Goal: Task Accomplishment & Management: Manage account settings

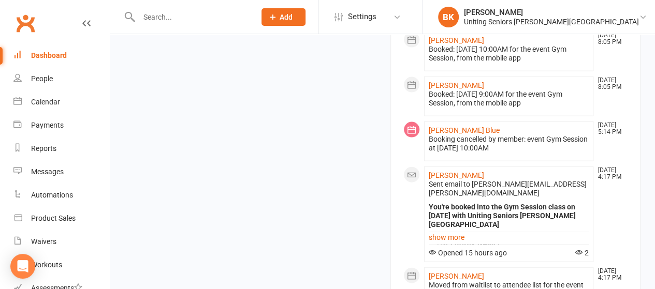
scroll to position [1075, 0]
click at [459, 230] on link "show more" at bounding box center [509, 237] width 161 height 14
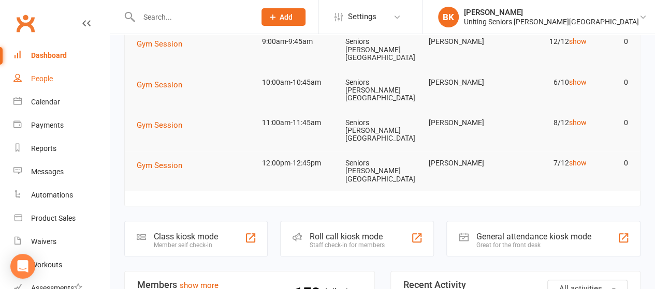
scroll to position [120, 0]
click at [52, 104] on div "Calendar" at bounding box center [45, 102] width 29 height 8
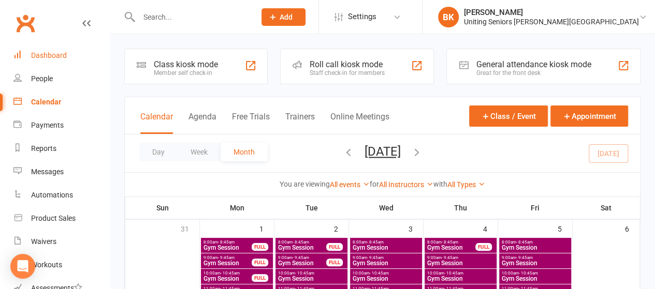
click at [59, 62] on link "Dashboard" at bounding box center [61, 55] width 96 height 23
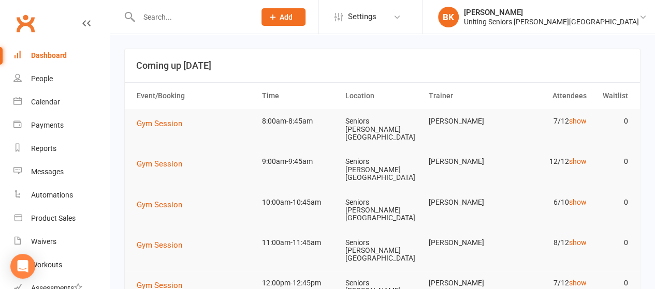
click at [166, 14] on input "text" at bounding box center [192, 17] width 112 height 14
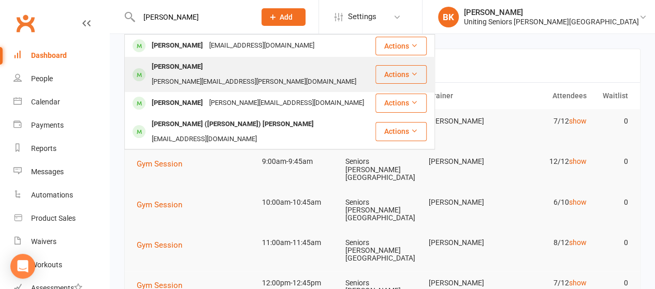
type input "[PERSON_NAME]"
click at [195, 64] on div "[PERSON_NAME]" at bounding box center [177, 67] width 57 height 15
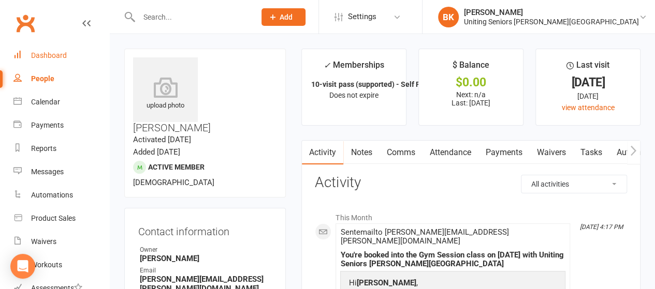
click at [71, 55] on link "Dashboard" at bounding box center [61, 55] width 96 height 23
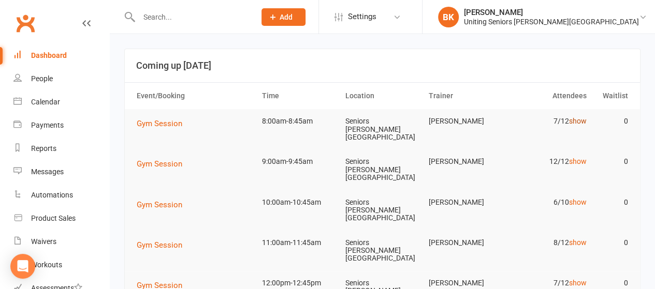
click at [578, 120] on link "show" at bounding box center [578, 121] width 18 height 8
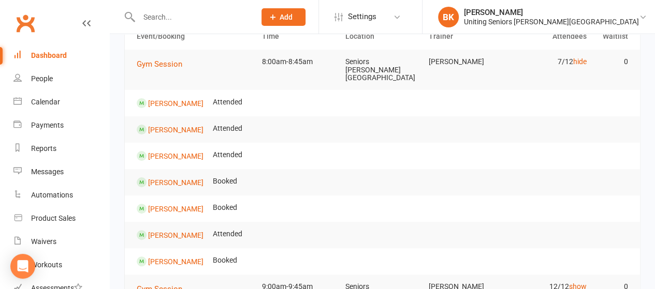
scroll to position [56, 0]
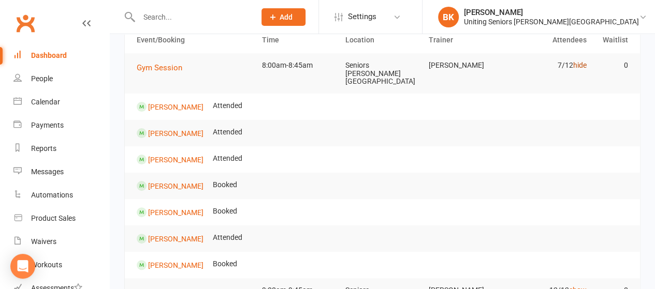
click at [580, 67] on link "hide" at bounding box center [579, 65] width 13 height 8
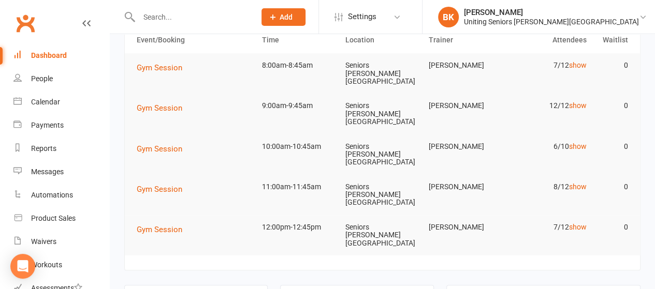
click at [170, 18] on input "text" at bounding box center [192, 17] width 112 height 14
type input "[PERSON_NAME]"
click at [580, 65] on link "show" at bounding box center [578, 65] width 18 height 8
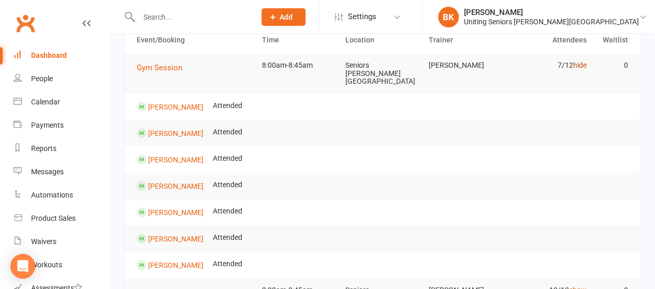
click at [577, 68] on link "hide" at bounding box center [579, 65] width 13 height 8
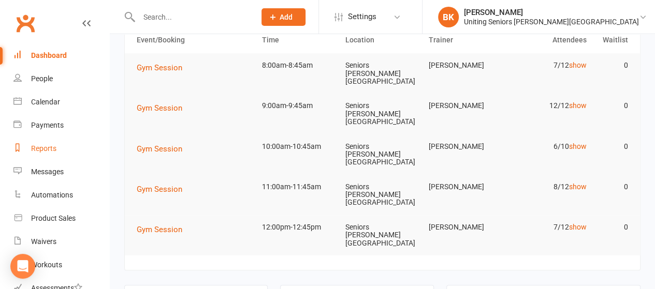
click at [60, 146] on link "Reports" at bounding box center [61, 148] width 96 height 23
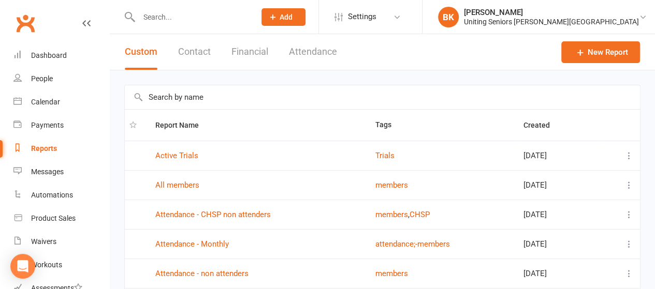
scroll to position [224, 0]
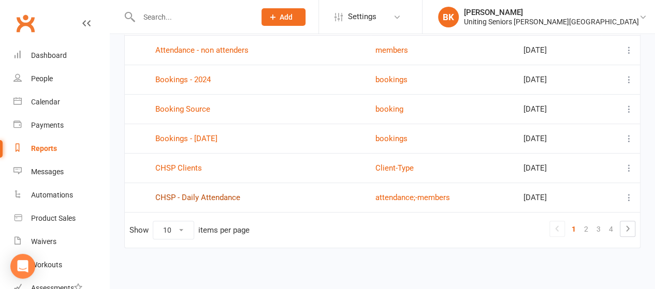
click at [228, 198] on link "CHSP - Daily Attendance" at bounding box center [197, 197] width 85 height 9
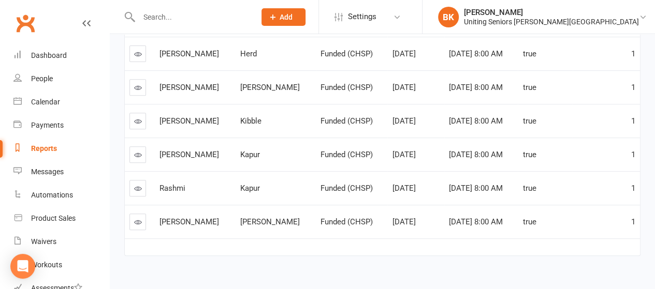
scroll to position [183, 0]
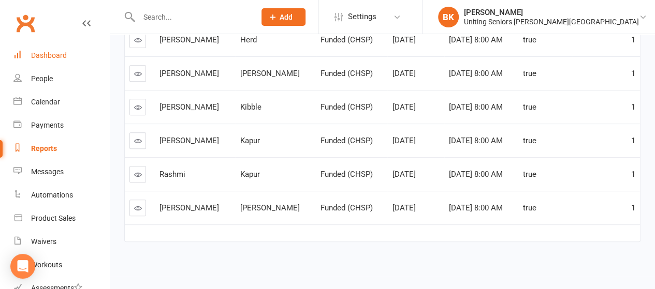
click at [68, 57] on link "Dashboard" at bounding box center [61, 55] width 96 height 23
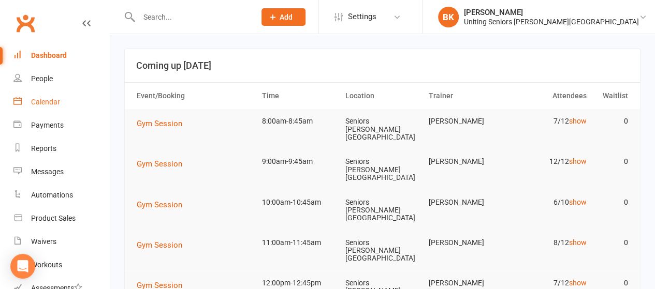
click at [38, 103] on div "Calendar" at bounding box center [45, 102] width 29 height 8
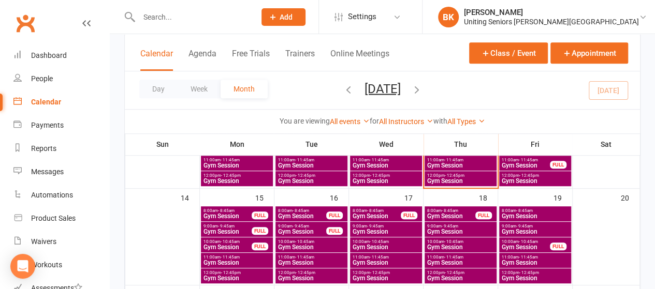
scroll to position [227, 0]
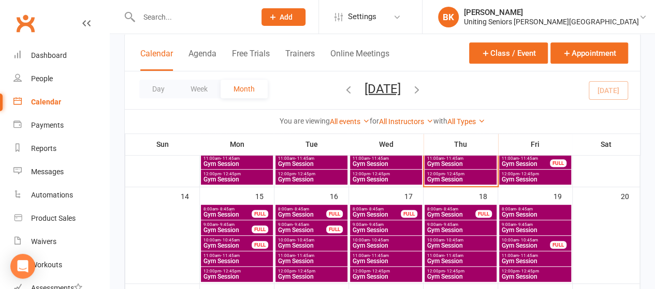
click at [249, 210] on span "8:00am - 8:45am" at bounding box center [227, 209] width 49 height 5
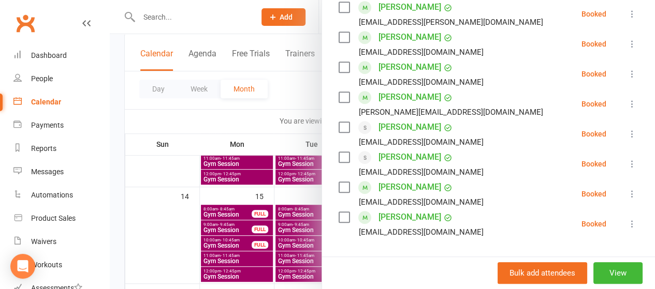
scroll to position [314, 0]
click at [278, 126] on div at bounding box center [382, 144] width 545 height 289
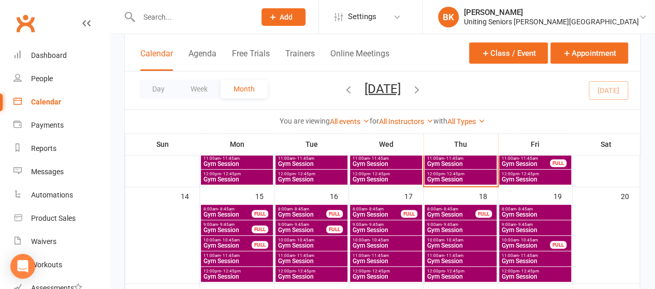
click at [238, 228] on span "Gym Session" at bounding box center [227, 230] width 49 height 6
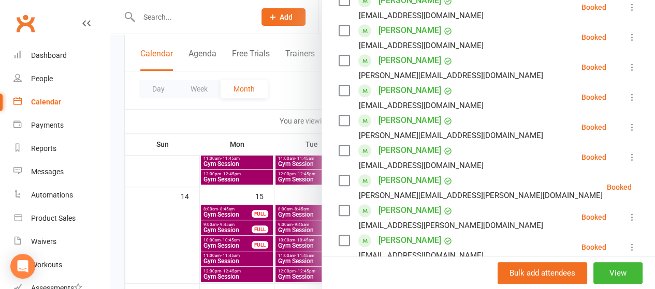
scroll to position [228, 0]
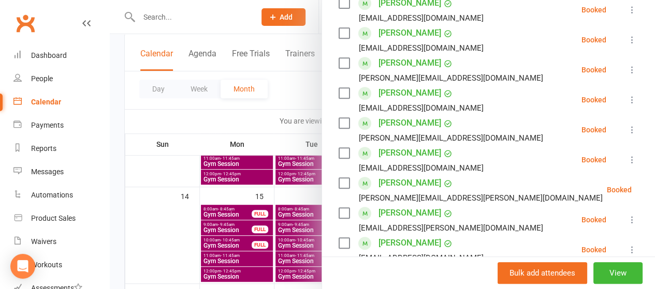
click at [298, 95] on div at bounding box center [382, 144] width 545 height 289
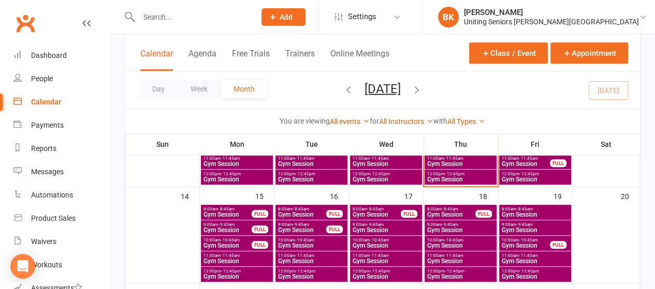
click at [223, 258] on span "Gym Session" at bounding box center [237, 261] width 68 height 6
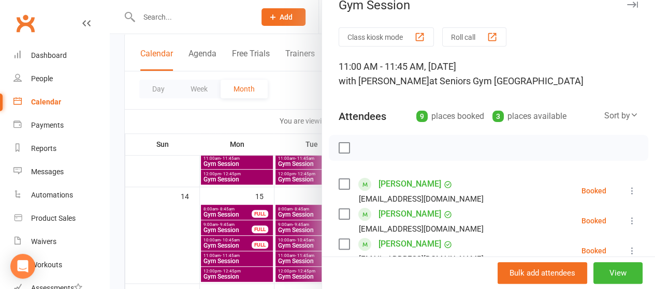
scroll to position [0, 0]
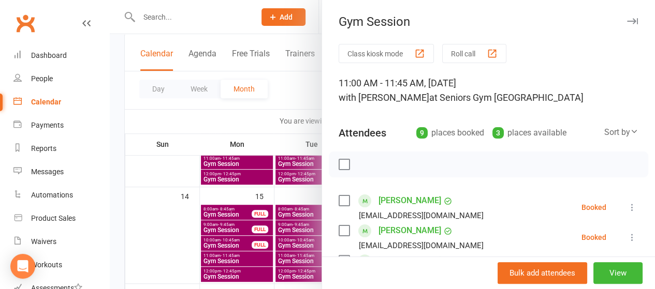
click at [279, 113] on div at bounding box center [382, 144] width 545 height 289
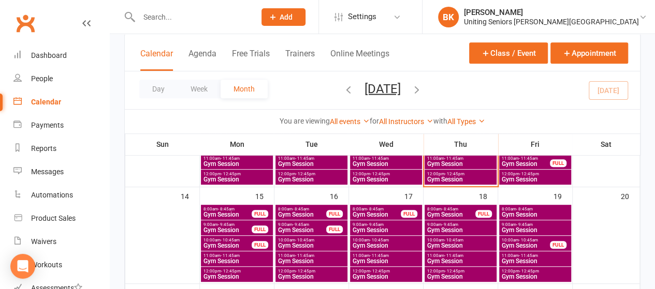
click at [228, 274] on span "Gym Session" at bounding box center [237, 277] width 68 height 6
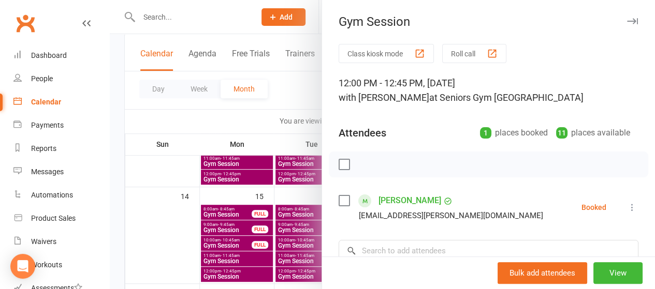
click at [272, 98] on div at bounding box center [382, 144] width 545 height 289
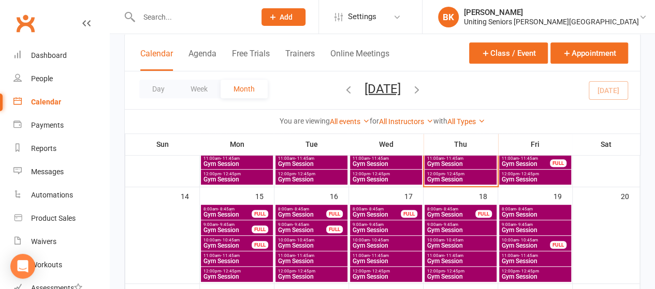
click at [234, 227] on span "Gym Session" at bounding box center [227, 230] width 49 height 6
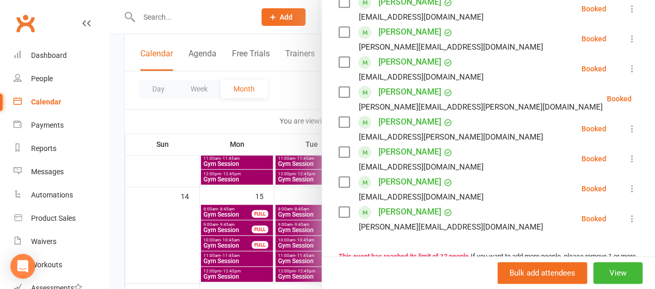
scroll to position [322, 0]
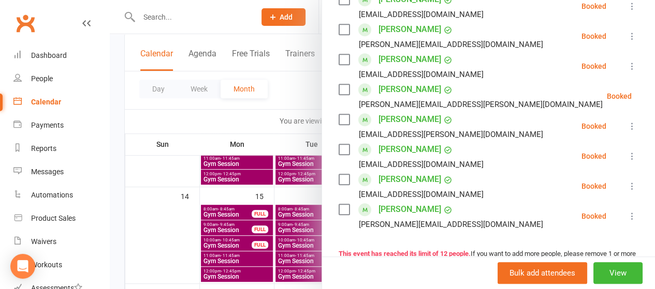
click at [270, 113] on div at bounding box center [382, 144] width 545 height 289
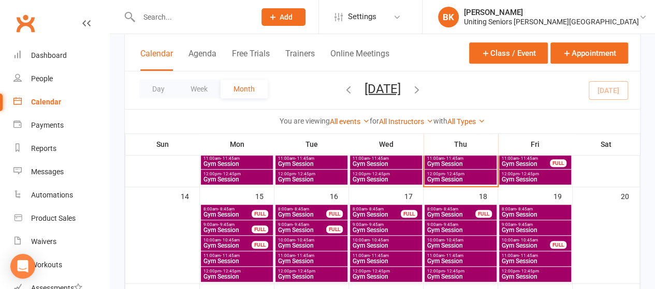
click at [231, 244] on span "Gym Session" at bounding box center [227, 246] width 49 height 6
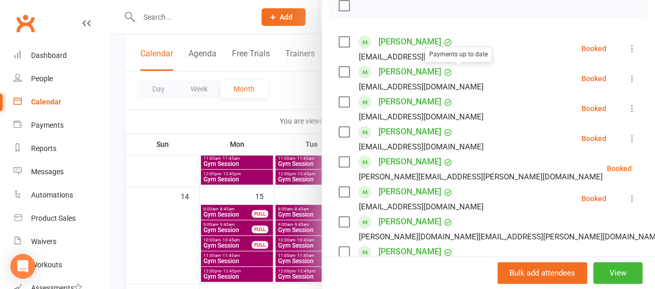
scroll to position [271, 0]
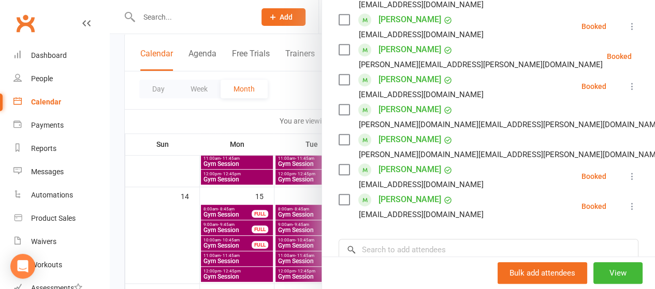
click at [259, 82] on div at bounding box center [382, 144] width 545 height 289
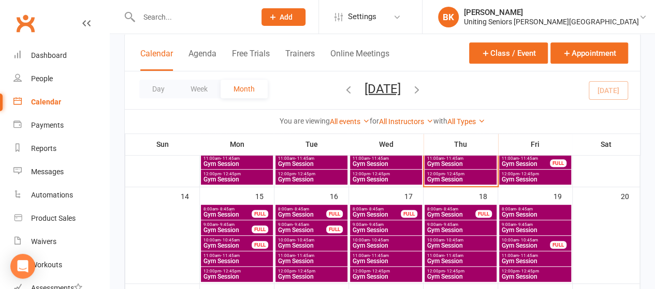
click at [242, 254] on span "11:00am - 11:45am" at bounding box center [237, 256] width 68 height 5
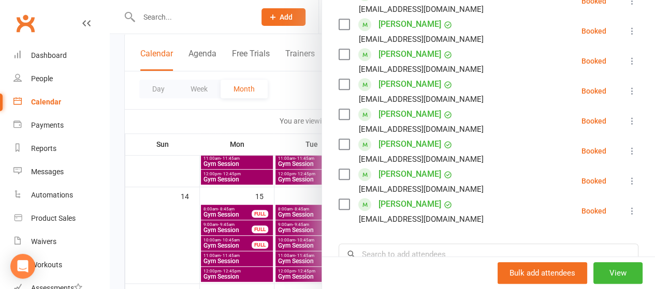
scroll to position [237, 0]
click at [287, 103] on div at bounding box center [382, 144] width 545 height 289
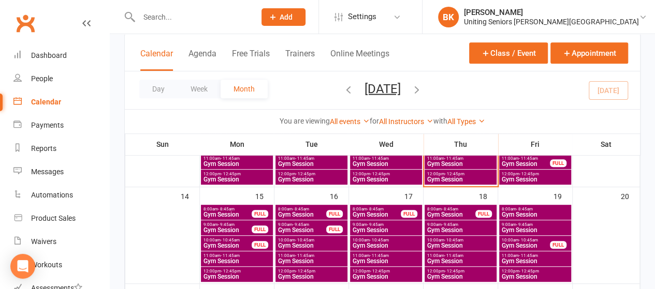
click at [230, 258] on span "Gym Session" at bounding box center [237, 261] width 68 height 6
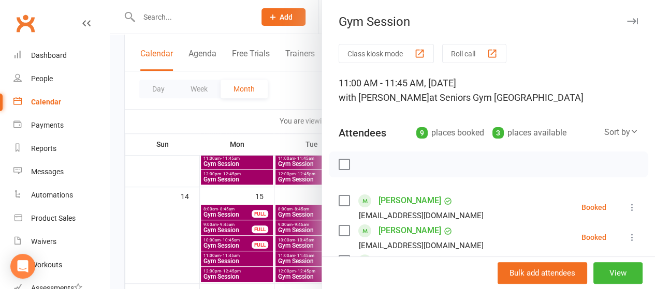
click at [278, 127] on div at bounding box center [382, 144] width 545 height 289
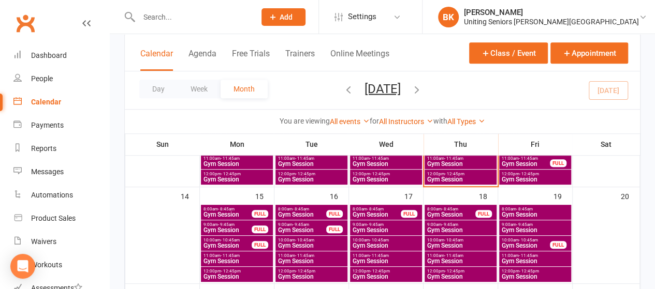
click at [238, 243] on span "Gym Session" at bounding box center [227, 246] width 49 height 6
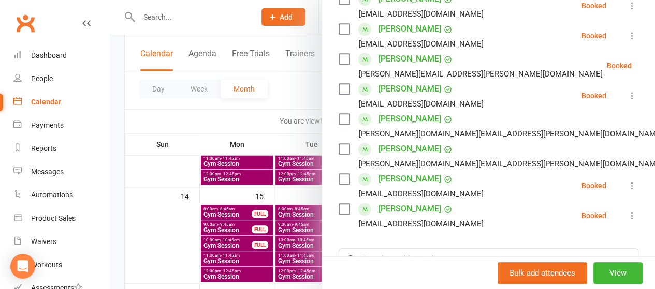
scroll to position [263, 0]
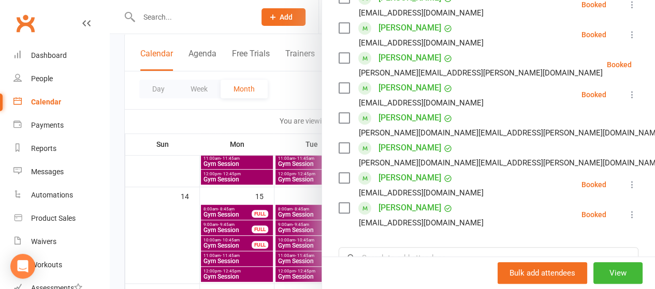
click at [285, 121] on div at bounding box center [382, 144] width 545 height 289
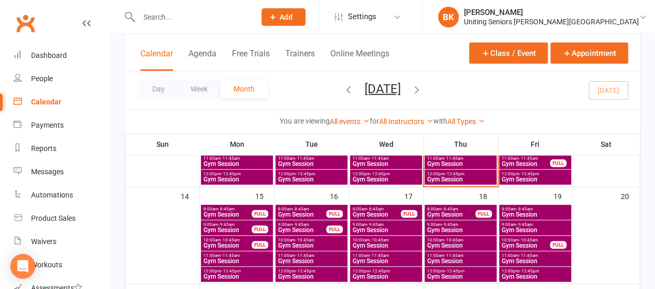
click at [228, 230] on span "Gym Session" at bounding box center [227, 230] width 49 height 6
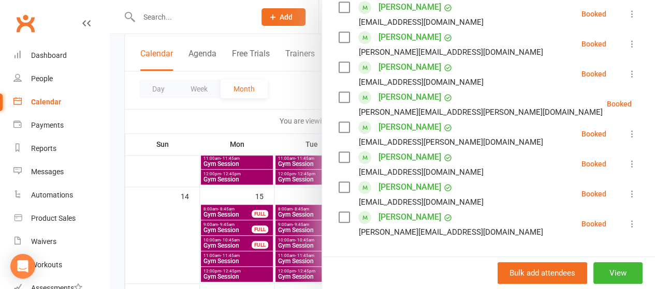
scroll to position [315, 0]
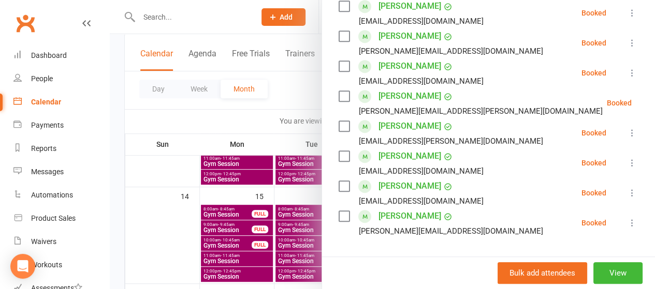
click at [262, 108] on div at bounding box center [382, 144] width 545 height 289
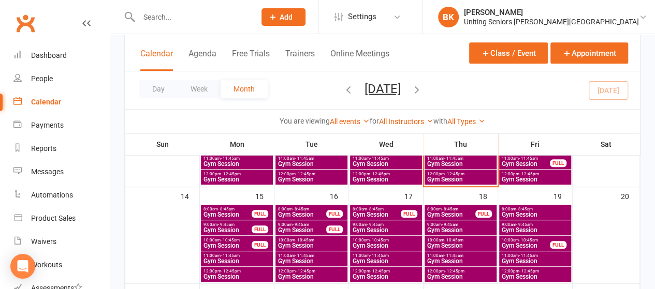
click at [248, 212] on span "Gym Session" at bounding box center [227, 215] width 49 height 6
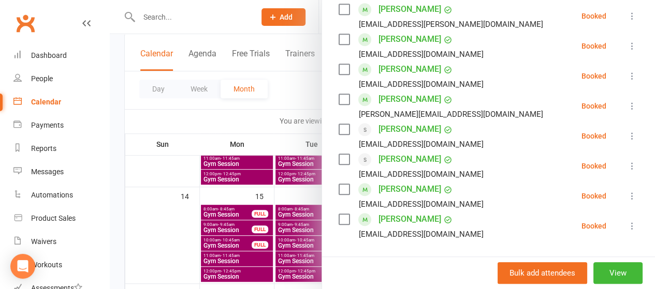
scroll to position [312, 0]
click at [301, 100] on div at bounding box center [382, 144] width 545 height 289
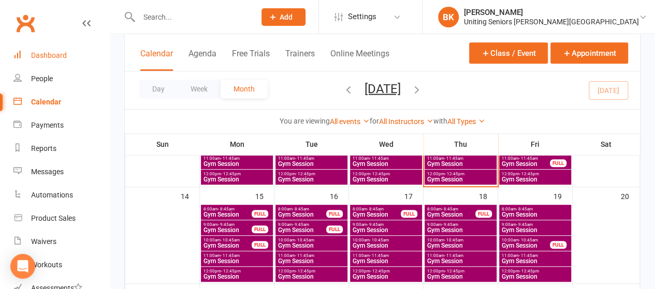
click at [63, 56] on div "Dashboard" at bounding box center [49, 55] width 36 height 8
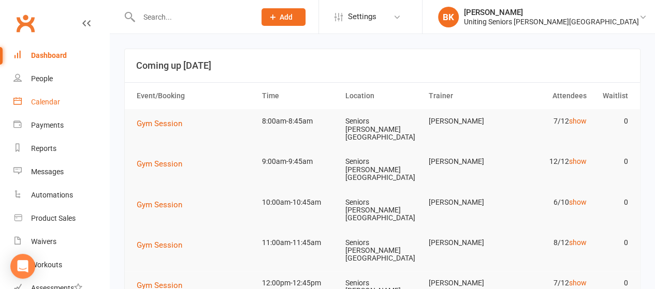
click at [51, 103] on div "Calendar" at bounding box center [45, 102] width 29 height 8
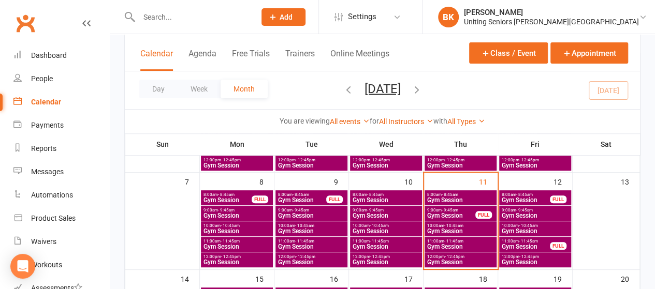
scroll to position [143, 0]
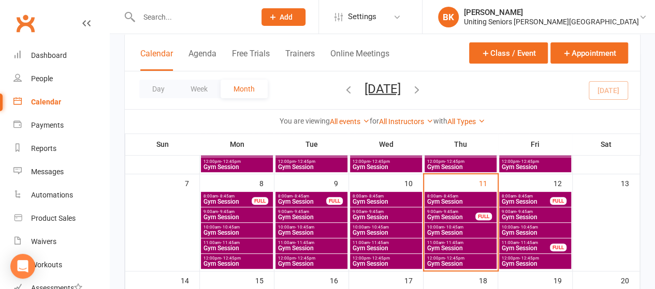
click at [480, 213] on div "FULL" at bounding box center [483, 217] width 17 height 8
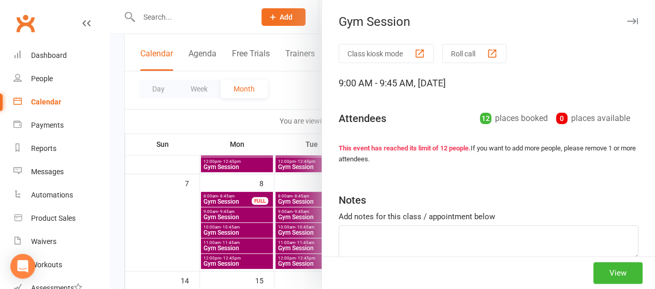
scroll to position [53, 0]
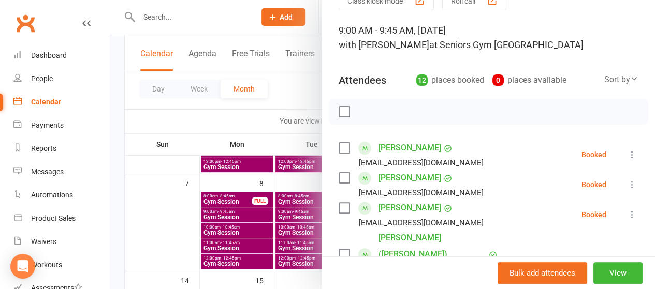
click at [627, 213] on icon at bounding box center [632, 215] width 10 height 10
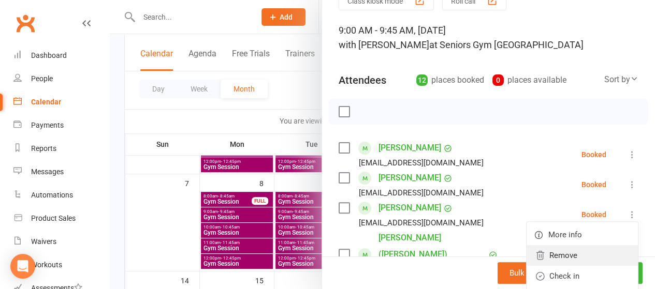
click at [547, 256] on link "Remove" at bounding box center [582, 255] width 111 height 21
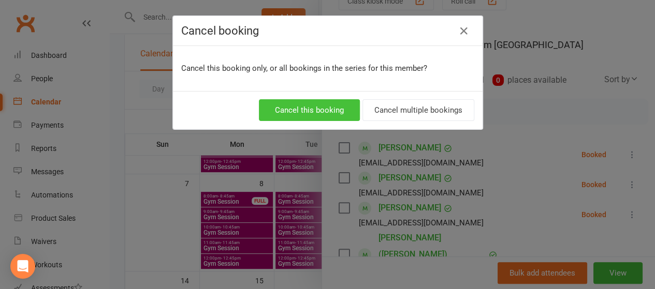
click at [306, 114] on button "Cancel this booking" at bounding box center [309, 110] width 101 height 22
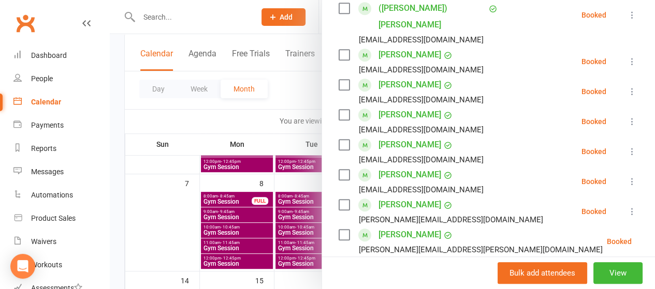
scroll to position [308, 0]
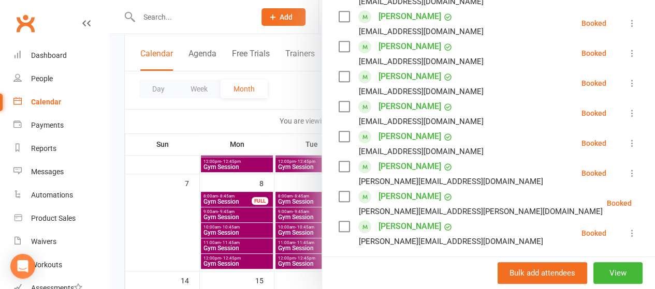
click at [296, 91] on div at bounding box center [382, 144] width 545 height 289
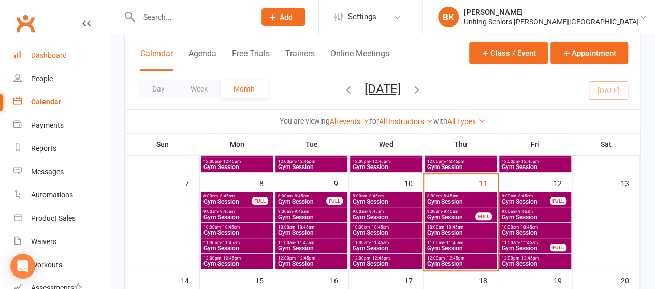
click at [46, 51] on div "Dashboard" at bounding box center [49, 55] width 36 height 8
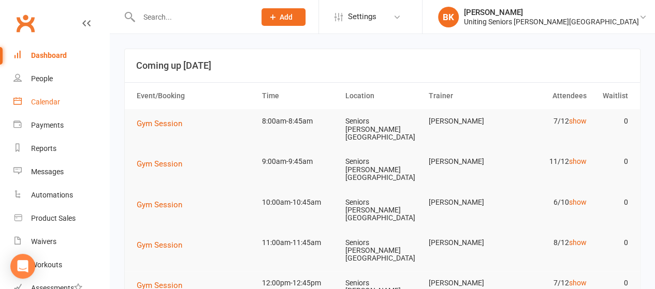
click at [78, 105] on link "Calendar" at bounding box center [61, 102] width 96 height 23
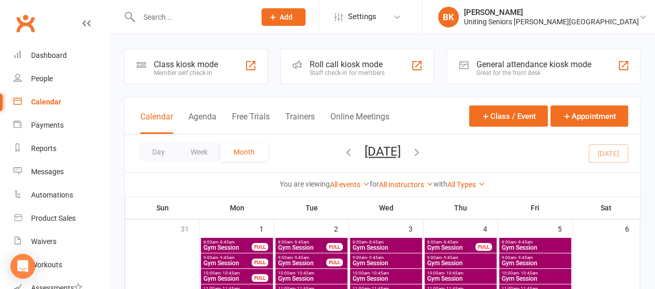
scroll to position [253, 0]
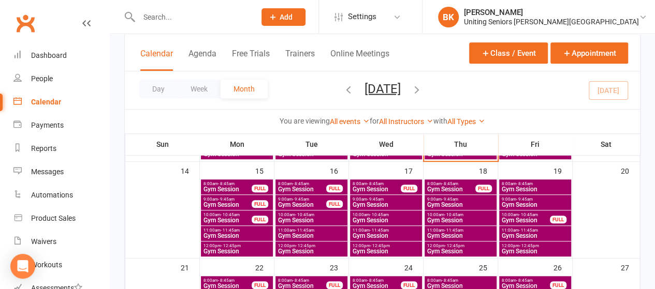
click at [365, 237] on span "Gym Session" at bounding box center [386, 236] width 68 height 6
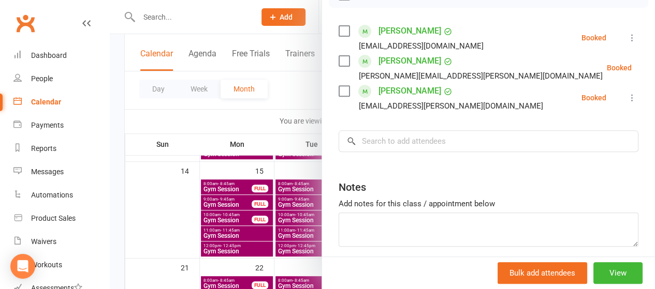
scroll to position [175, 0]
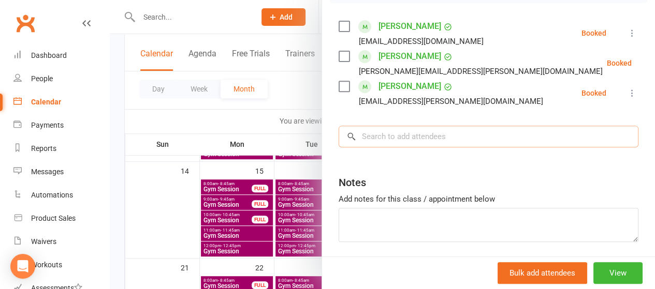
click at [431, 145] on input "search" at bounding box center [489, 137] width 300 height 22
type input "n"
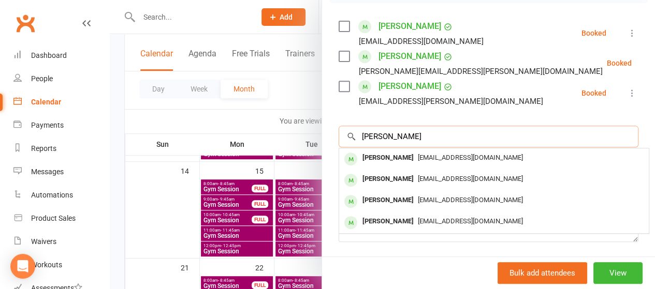
type input "[PERSON_NAME]"
click at [404, 162] on div "[EMAIL_ADDRESS][DOMAIN_NAME]" at bounding box center [493, 158] width 301 height 15
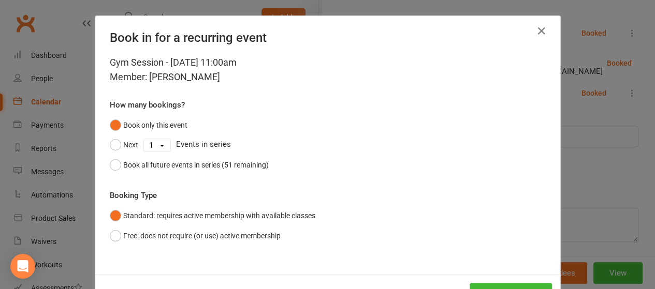
scroll to position [38, 0]
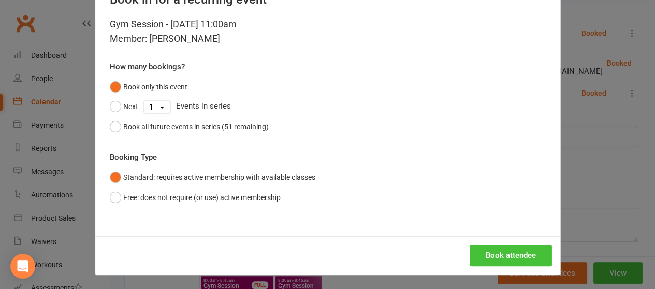
click at [524, 250] on button "Book attendee" at bounding box center [511, 256] width 82 height 22
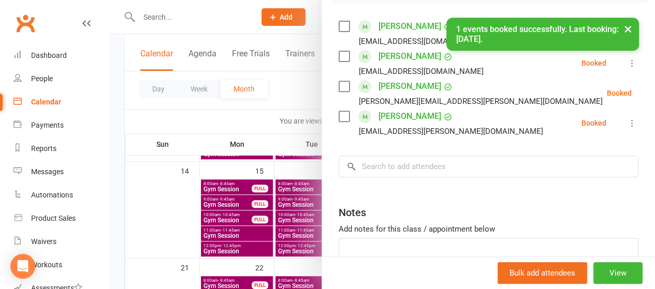
click at [61, 18] on div "× 1 events booked successfully. Last booking: [DATE]." at bounding box center [321, 18] width 642 height 0
click at [55, 56] on div "Dashboard" at bounding box center [49, 55] width 36 height 8
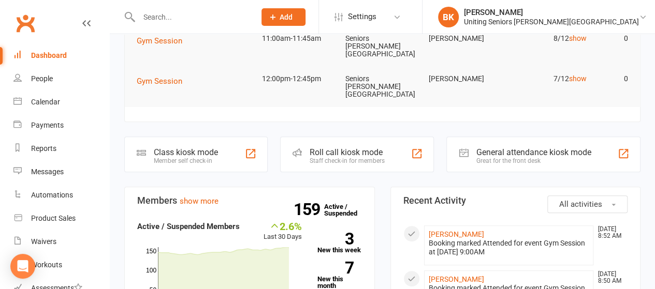
scroll to position [165, 0]
click at [38, 92] on link "Calendar" at bounding box center [61, 102] width 96 height 23
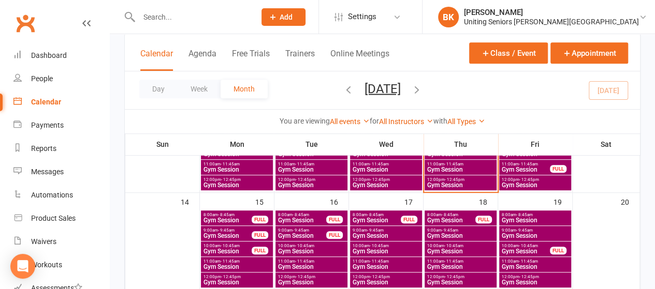
scroll to position [220, 0]
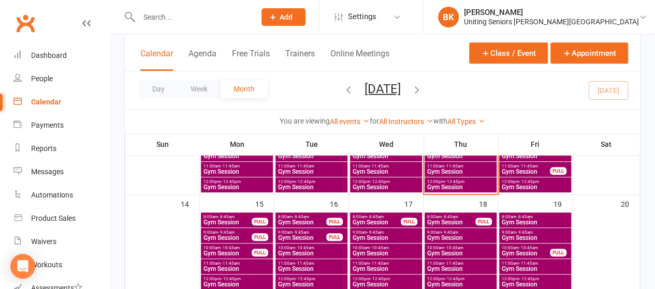
click at [307, 248] on span "- 10:45am" at bounding box center [304, 248] width 19 height 5
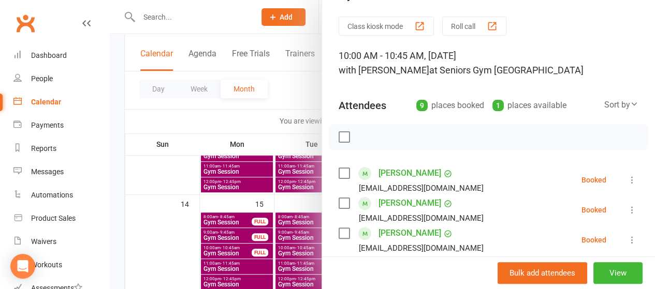
scroll to position [0, 0]
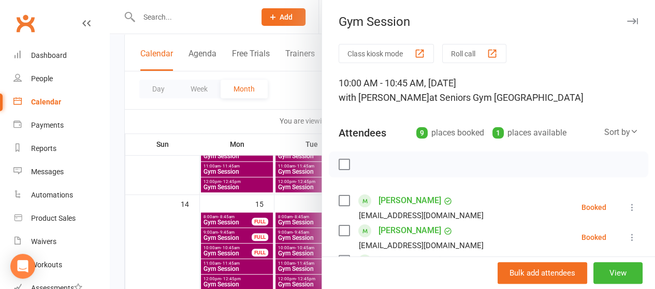
click at [300, 103] on div at bounding box center [382, 144] width 545 height 289
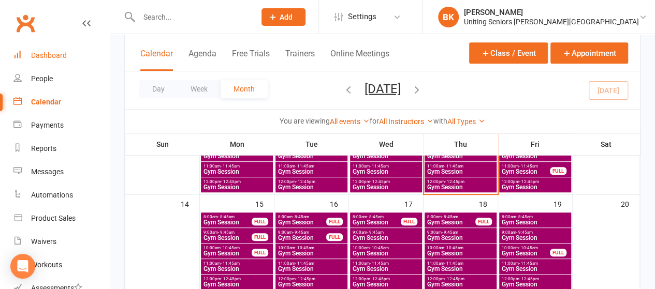
click at [35, 55] on div "Dashboard" at bounding box center [49, 55] width 36 height 8
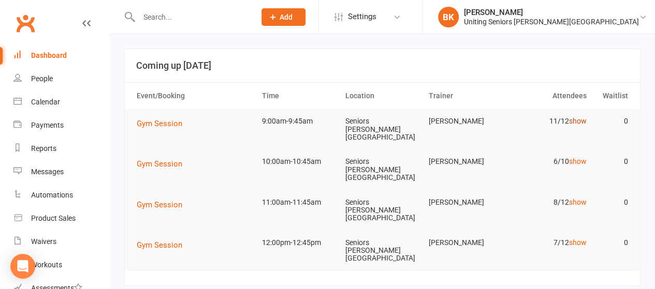
click at [579, 121] on link "show" at bounding box center [578, 121] width 18 height 8
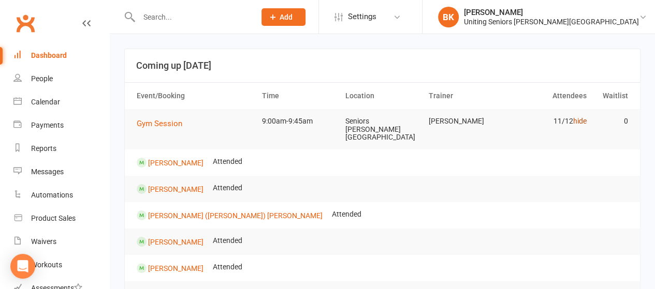
click at [579, 118] on link "hide" at bounding box center [579, 121] width 13 height 8
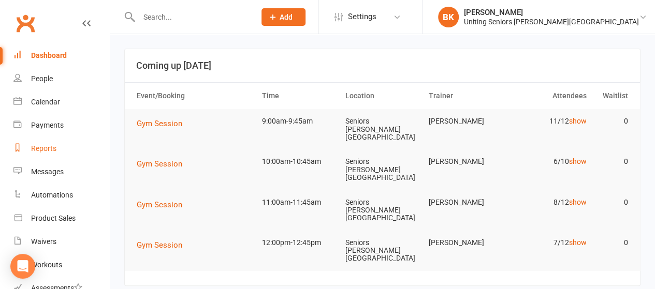
click at [34, 148] on div "Reports" at bounding box center [43, 148] width 25 height 8
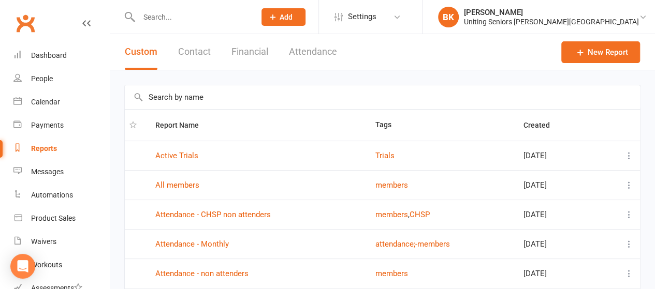
scroll to position [224, 0]
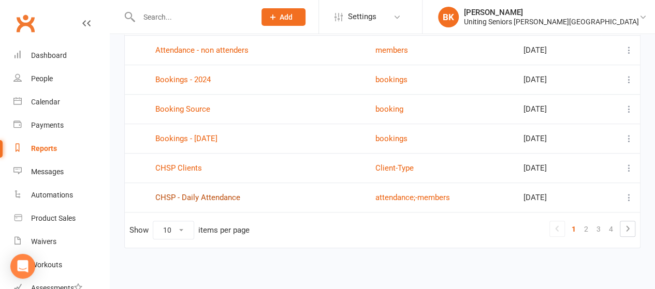
click at [223, 193] on link "CHSP - Daily Attendance" at bounding box center [197, 197] width 85 height 9
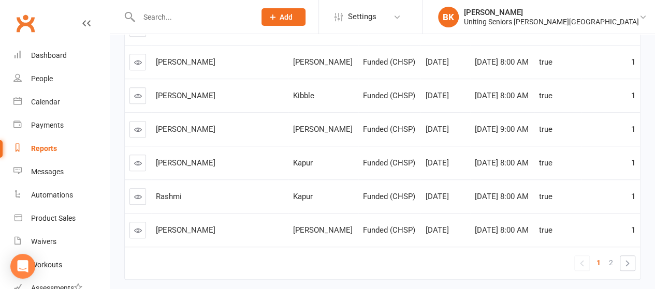
scroll to position [296, 0]
click at [612, 262] on span "2" at bounding box center [611, 262] width 4 height 14
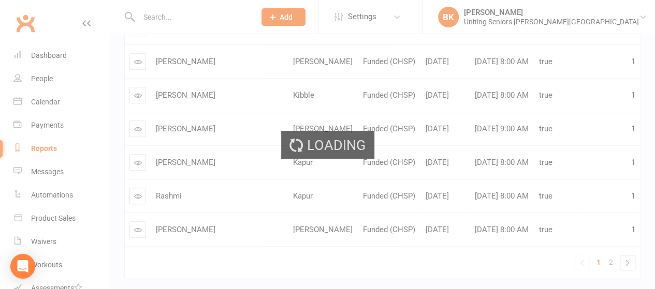
scroll to position [64, 0]
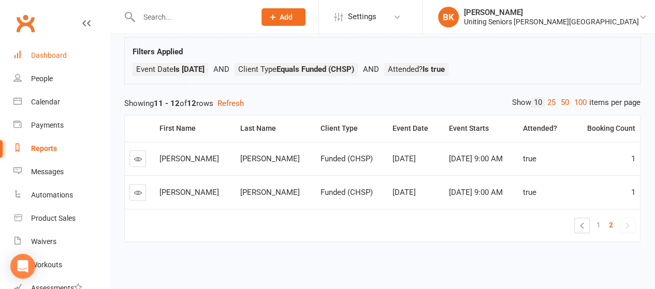
click at [75, 55] on link "Dashboard" at bounding box center [61, 55] width 96 height 23
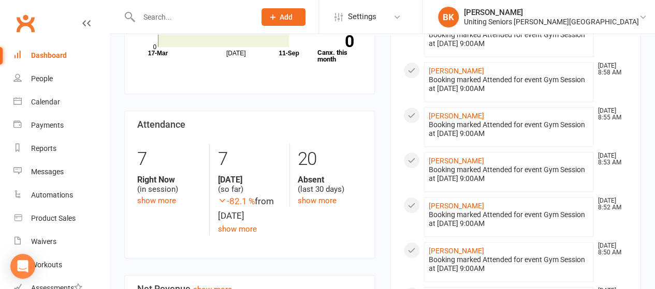
scroll to position [461, 0]
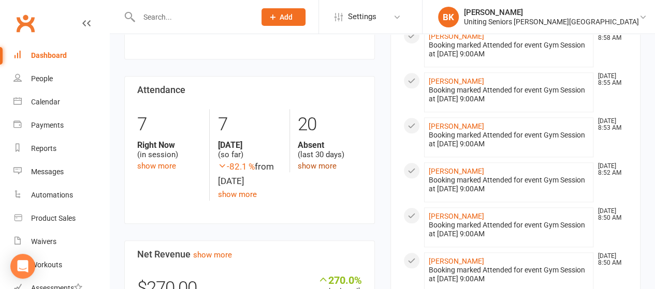
click at [319, 162] on link "show more" at bounding box center [317, 166] width 39 height 9
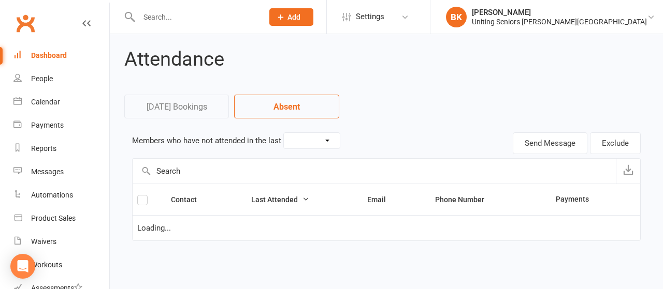
select select "30"
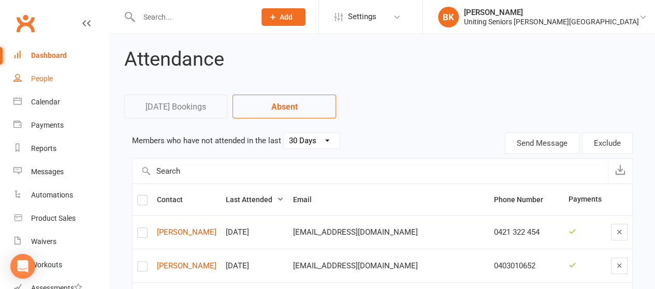
click at [60, 80] on link "People" at bounding box center [61, 78] width 96 height 23
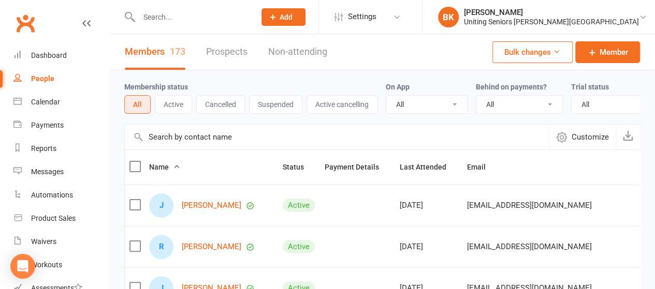
click at [213, 109] on button "Cancelled" at bounding box center [220, 104] width 49 height 19
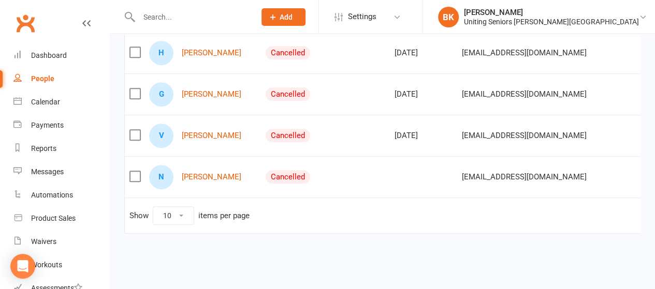
scroll to position [0, 6]
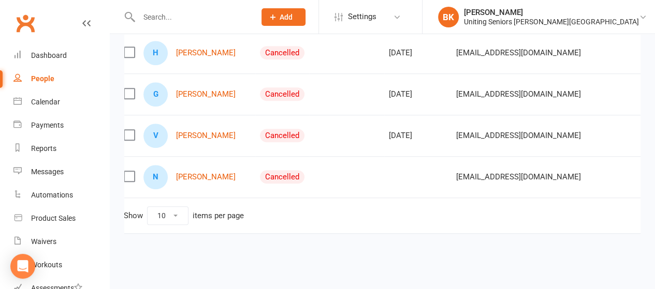
click at [191, 21] on input "text" at bounding box center [192, 17] width 112 height 14
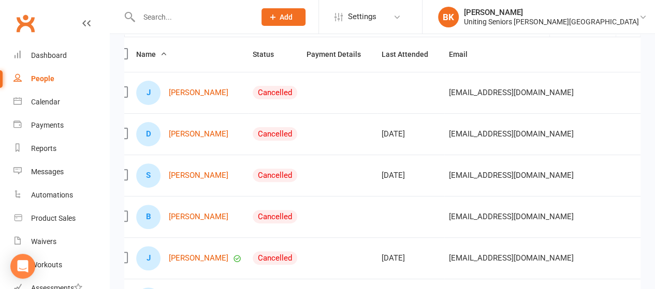
scroll to position [112, 0]
click at [199, 181] on link "Satish Kaushal" at bounding box center [199, 176] width 60 height 9
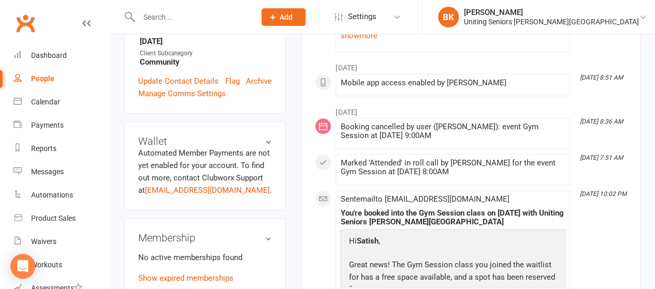
scroll to position [52, 0]
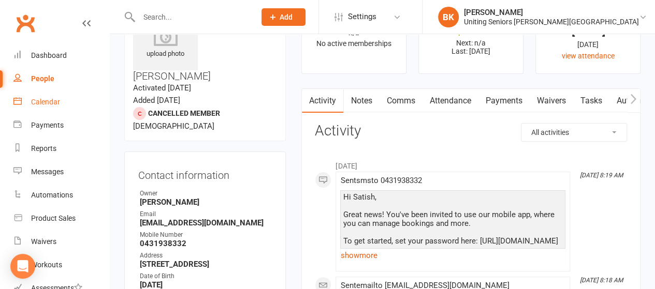
click at [61, 101] on link "Calendar" at bounding box center [61, 102] width 96 height 23
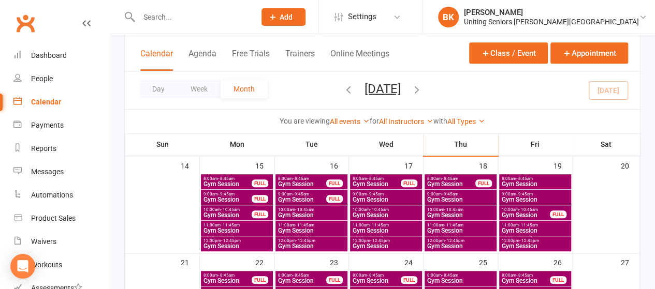
scroll to position [252, 0]
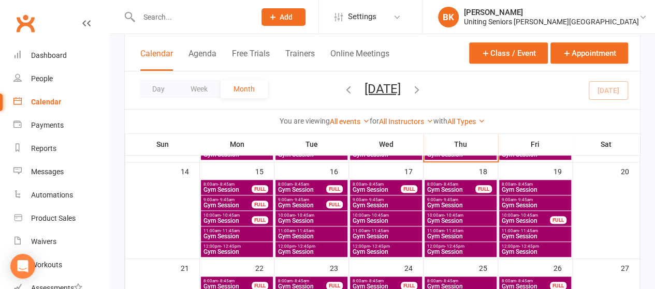
click at [249, 219] on span "Gym Session" at bounding box center [227, 221] width 49 height 6
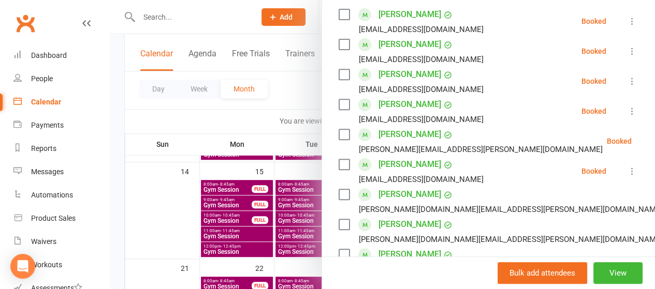
scroll to position [187, 0]
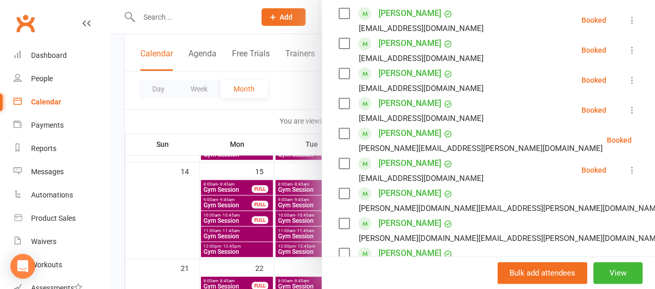
click at [652, 140] on icon at bounding box center [657, 140] width 10 height 10
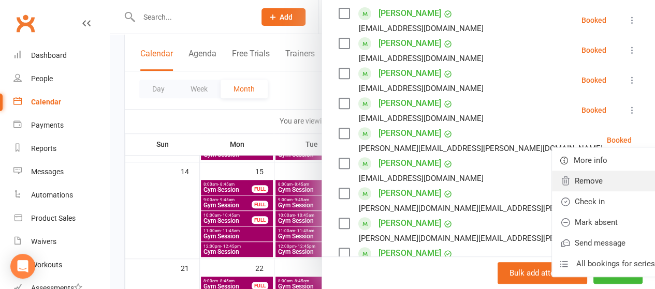
click at [580, 177] on link "Remove" at bounding box center [607, 181] width 111 height 21
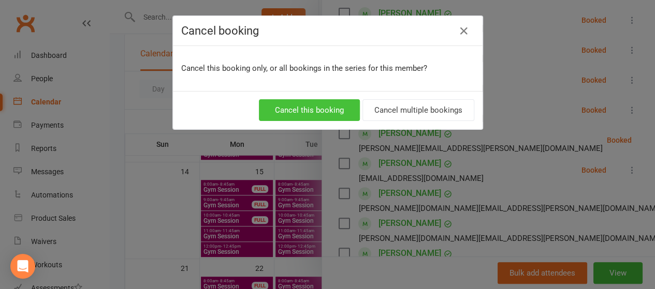
click at [343, 105] on button "Cancel this booking" at bounding box center [309, 110] width 101 height 22
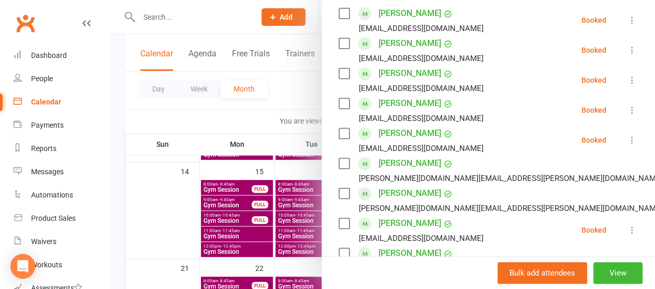
click at [286, 94] on div at bounding box center [382, 144] width 545 height 289
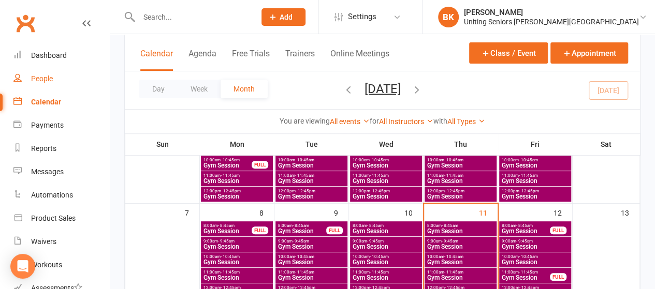
scroll to position [110, 0]
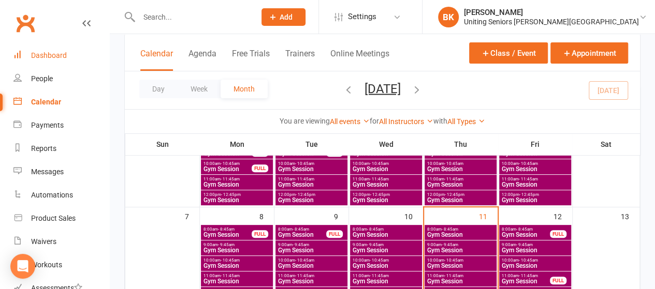
click at [54, 57] on div "Dashboard" at bounding box center [49, 55] width 36 height 8
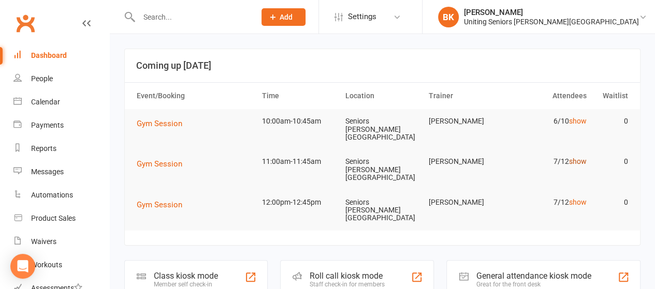
click at [576, 157] on link "show" at bounding box center [578, 161] width 18 height 8
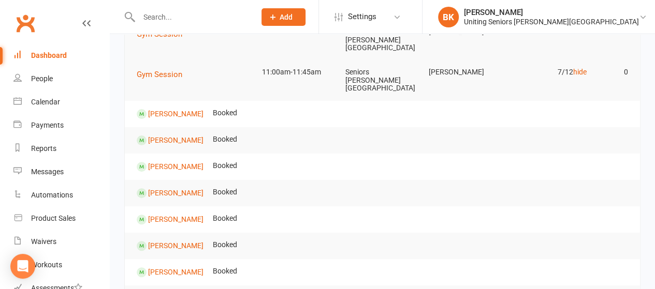
scroll to position [90, 0]
click at [583, 67] on link "hide" at bounding box center [579, 71] width 13 height 8
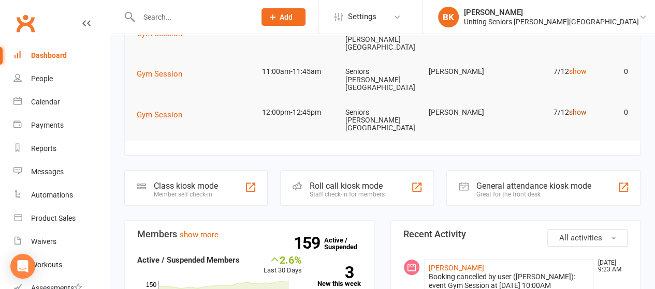
click at [579, 108] on link "show" at bounding box center [578, 112] width 18 height 8
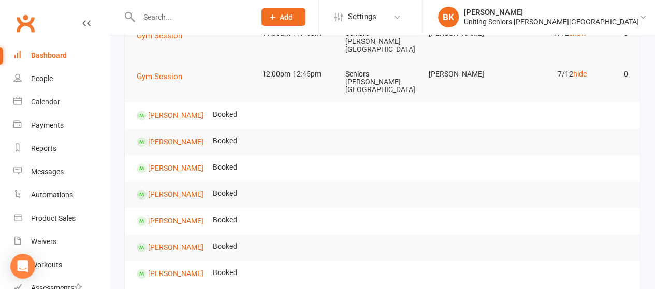
scroll to position [128, 0]
click at [581, 70] on link "hide" at bounding box center [579, 74] width 13 height 8
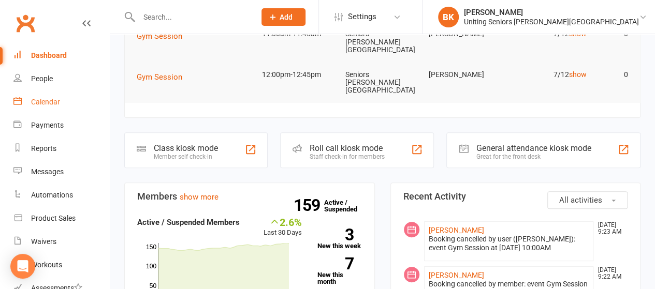
click at [33, 102] on div "Calendar" at bounding box center [45, 102] width 29 height 8
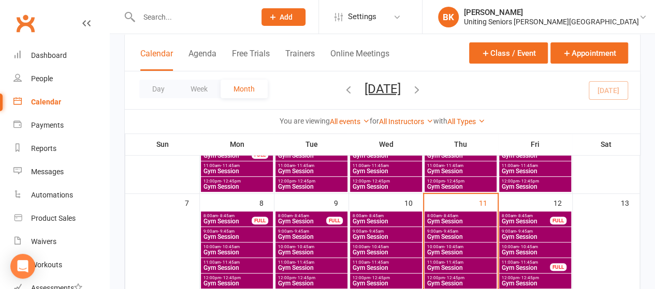
scroll to position [124, 0]
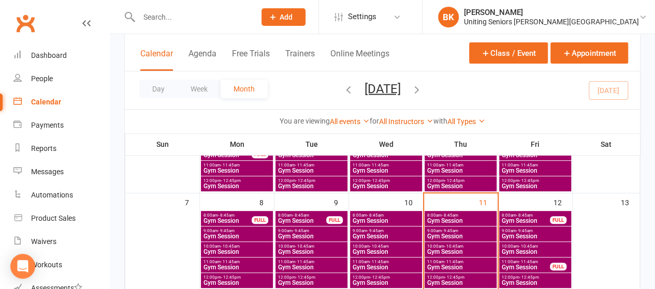
click at [524, 266] on span "Gym Session" at bounding box center [525, 268] width 49 height 6
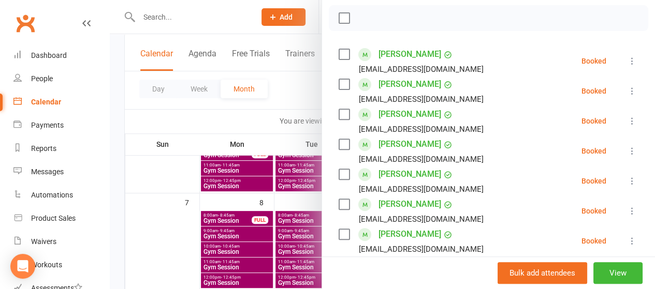
scroll to position [148, 0]
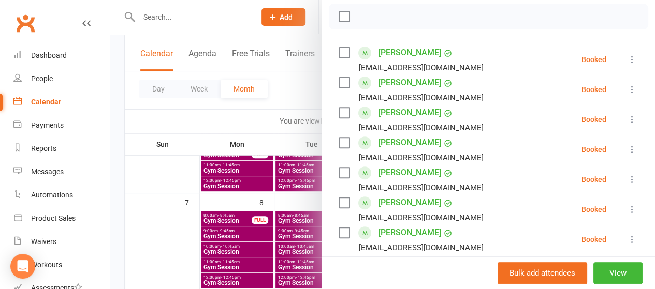
click at [287, 110] on div at bounding box center [382, 144] width 545 height 289
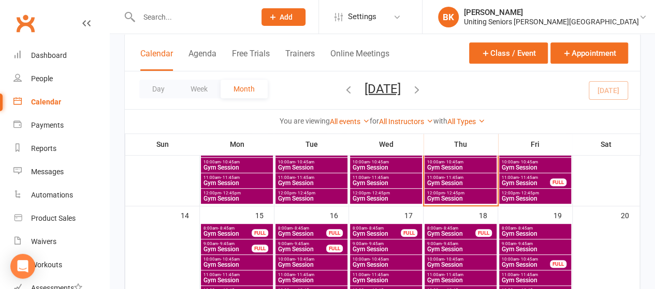
scroll to position [239, 0]
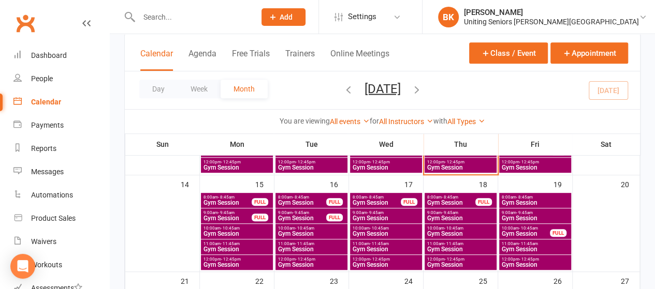
click at [522, 249] on span "Gym Session" at bounding box center [535, 249] width 68 height 6
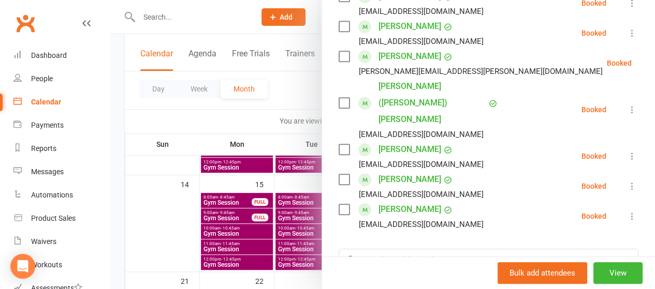
scroll to position [326, 0]
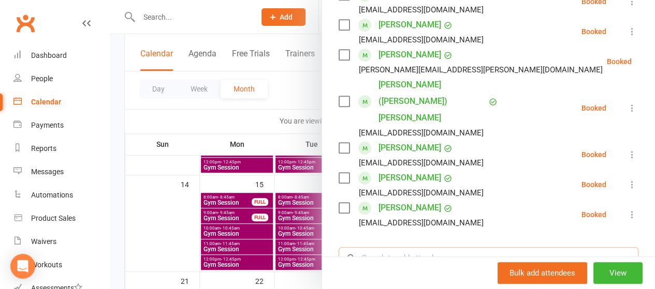
click at [391, 248] on input "search" at bounding box center [489, 259] width 300 height 22
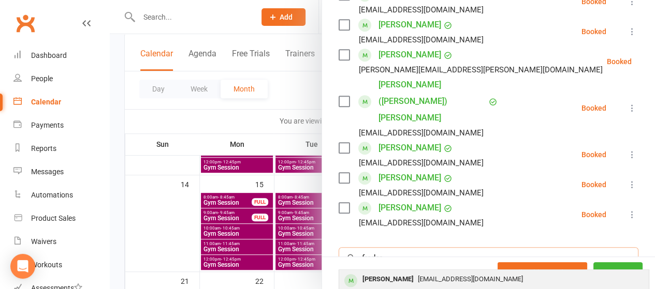
type input "freder"
click at [382, 272] on div "Frederick Benjamin" at bounding box center [388, 279] width 60 height 15
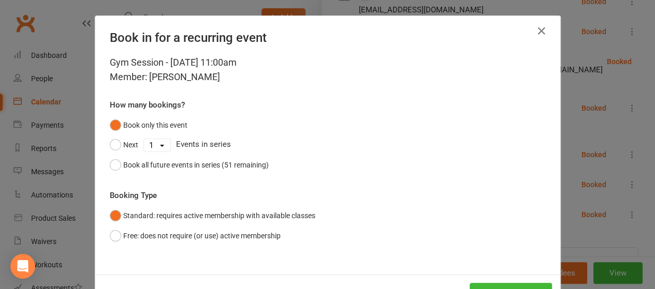
scroll to position [38, 0]
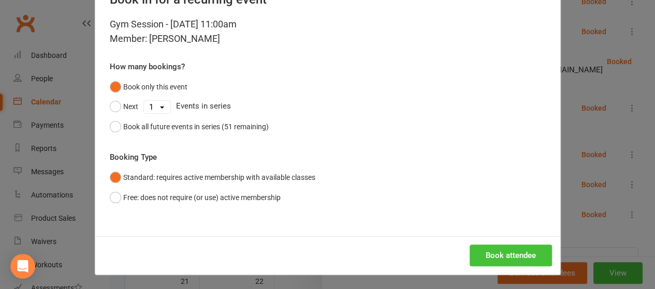
click at [520, 258] on button "Book attendee" at bounding box center [511, 256] width 82 height 22
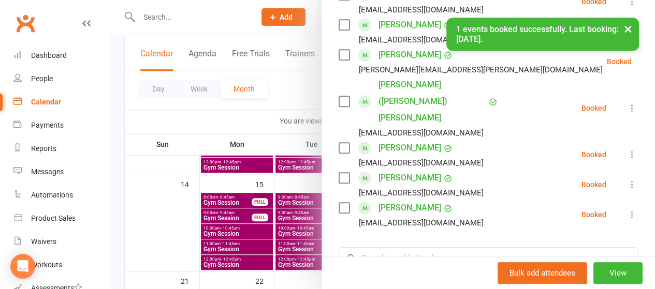
scroll to position [356, 0]
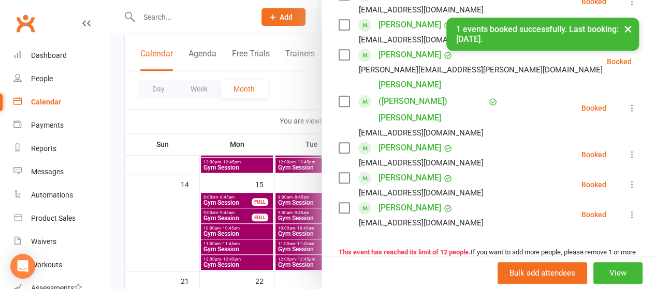
click at [239, 119] on div at bounding box center [382, 144] width 545 height 289
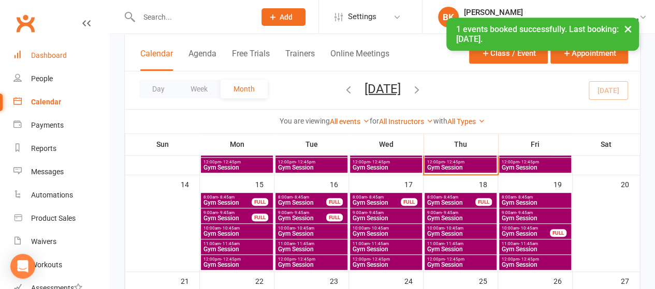
click at [46, 56] on div "Dashboard" at bounding box center [49, 55] width 36 height 8
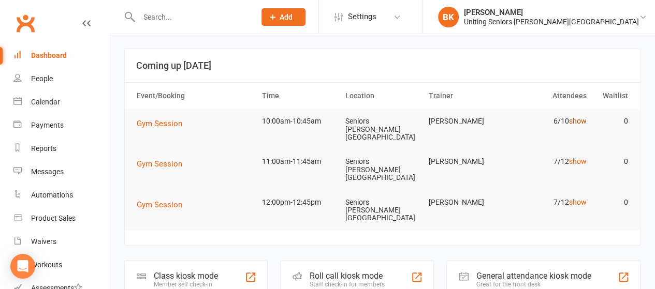
click at [578, 121] on link "show" at bounding box center [578, 121] width 18 height 8
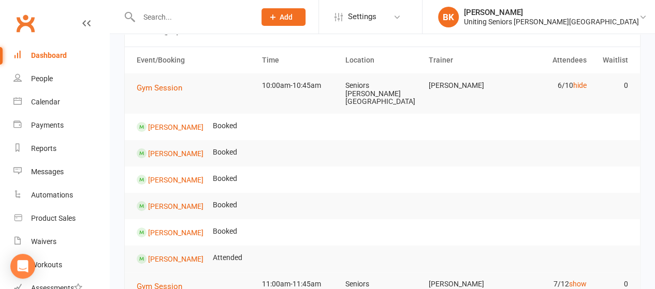
scroll to position [35, 0]
click at [579, 89] on link "hide" at bounding box center [579, 86] width 13 height 8
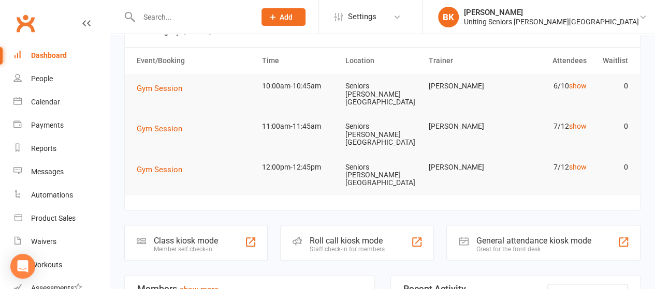
click at [61, 108] on link "Calendar" at bounding box center [61, 102] width 96 height 23
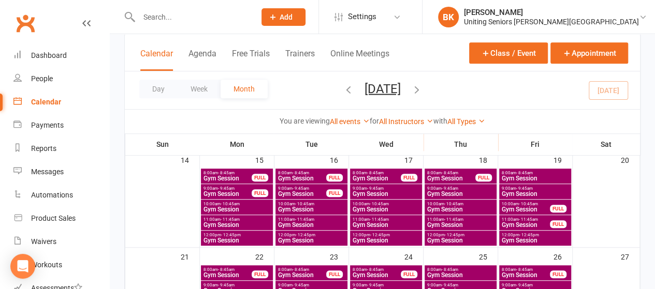
scroll to position [265, 0]
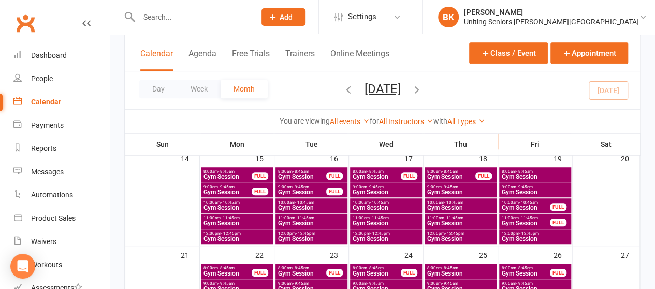
click at [240, 207] on span "Gym Session" at bounding box center [237, 208] width 68 height 6
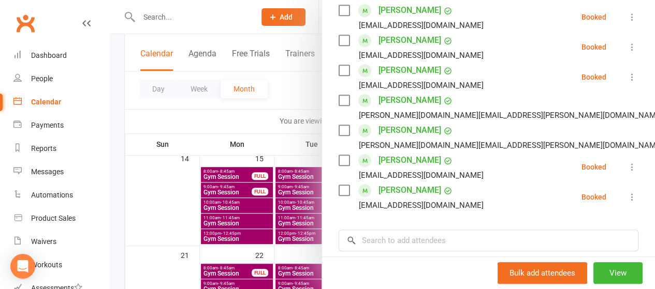
scroll to position [249, 0]
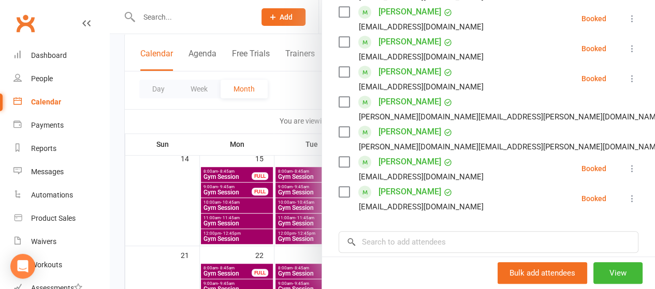
click at [288, 105] on div at bounding box center [382, 144] width 545 height 289
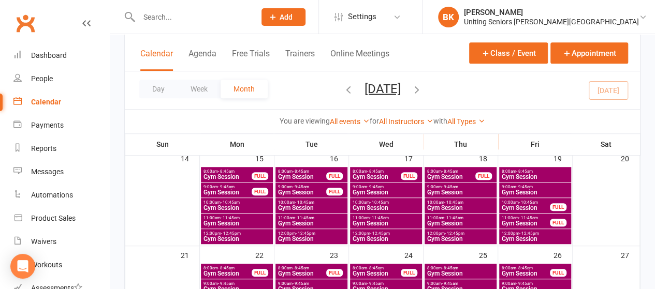
click at [238, 222] on span "Gym Session" at bounding box center [237, 224] width 68 height 6
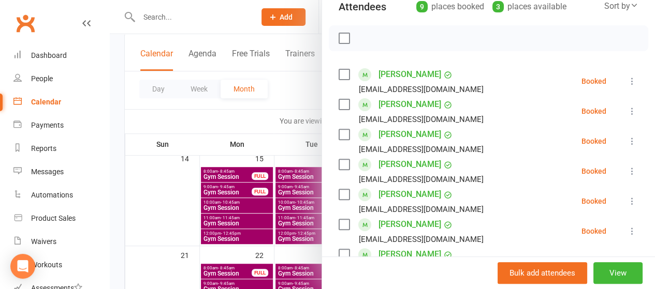
scroll to position [103, 0]
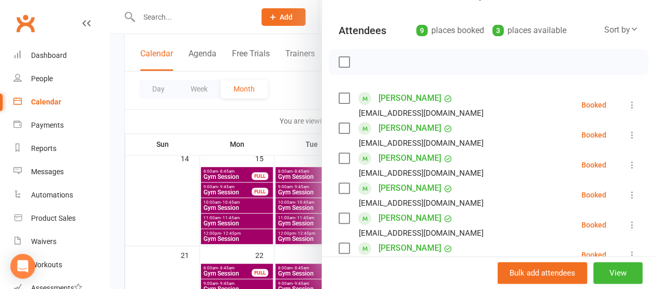
click at [291, 89] on div at bounding box center [382, 144] width 545 height 289
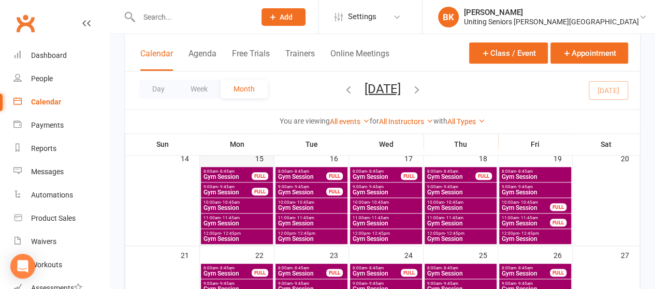
scroll to position [0, 0]
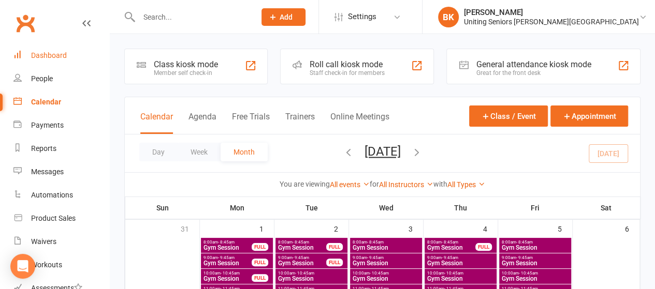
click at [52, 63] on link "Dashboard" at bounding box center [61, 55] width 96 height 23
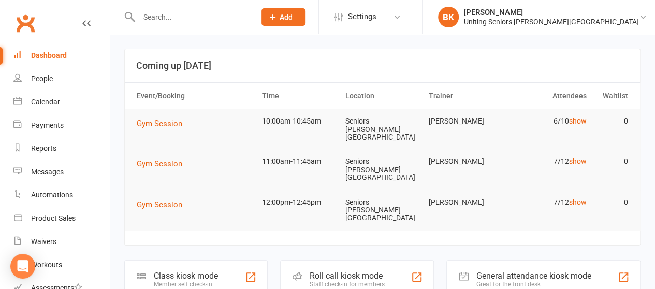
drag, startPoint x: 251, startPoint y: 6, endPoint x: 306, endPoint y: 50, distance: 70.4
click at [306, 50] on header "Coming up [DATE]" at bounding box center [382, 65] width 515 height 33
click at [39, 105] on div "Calendar" at bounding box center [45, 102] width 29 height 8
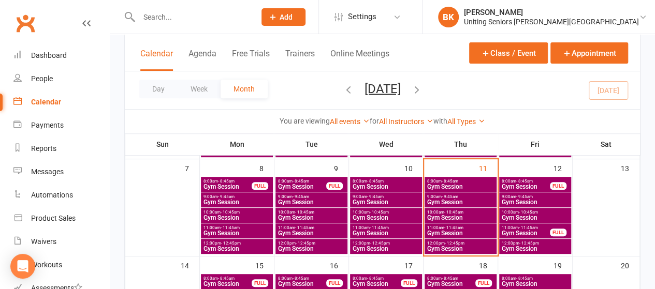
scroll to position [161, 0]
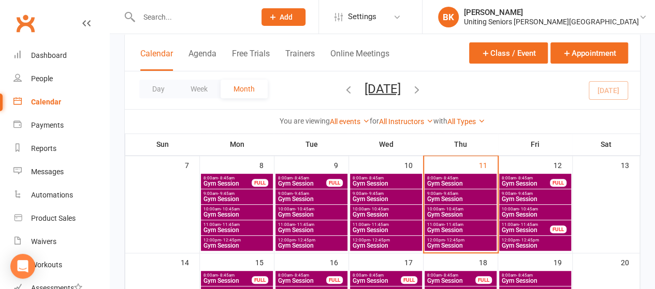
click at [470, 209] on span "10:00am - 10:45am" at bounding box center [461, 209] width 68 height 5
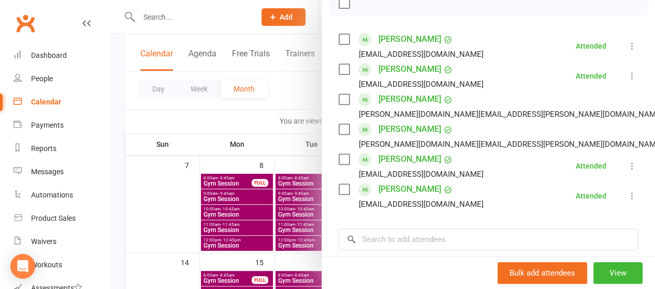
scroll to position [162, 0]
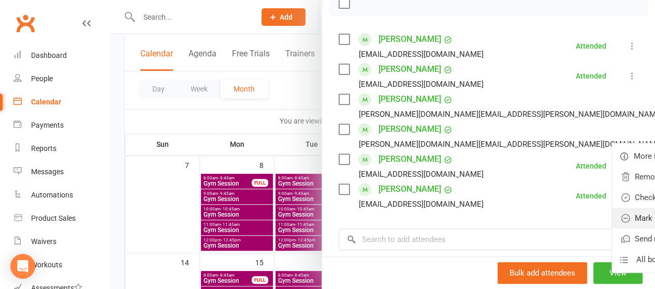
click at [612, 218] on link "Mark absent" at bounding box center [667, 218] width 111 height 21
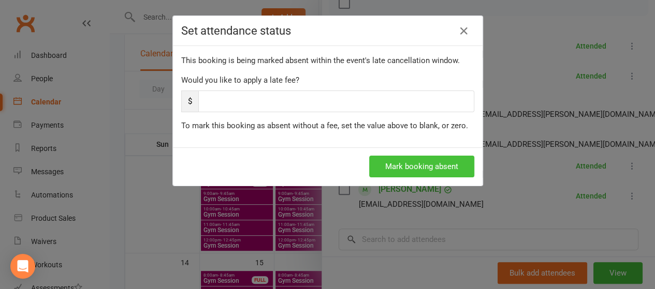
click at [417, 165] on button "Mark booking absent" at bounding box center [421, 167] width 105 height 22
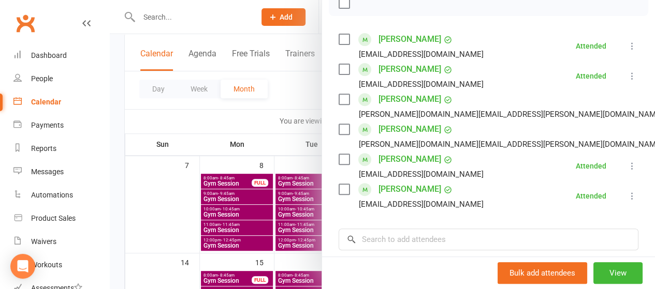
click at [297, 95] on div at bounding box center [382, 144] width 545 height 289
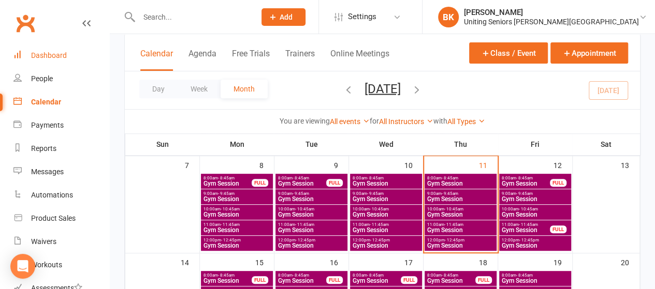
click at [64, 54] on div "Dashboard" at bounding box center [49, 55] width 36 height 8
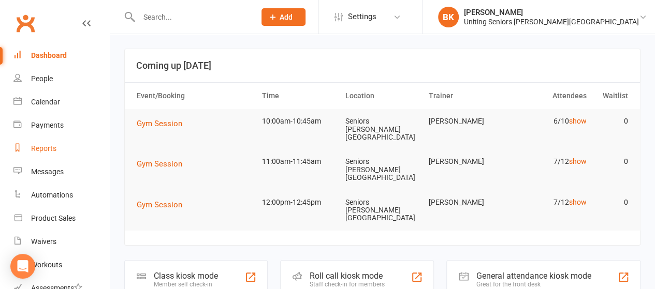
click at [65, 147] on link "Reports" at bounding box center [61, 148] width 96 height 23
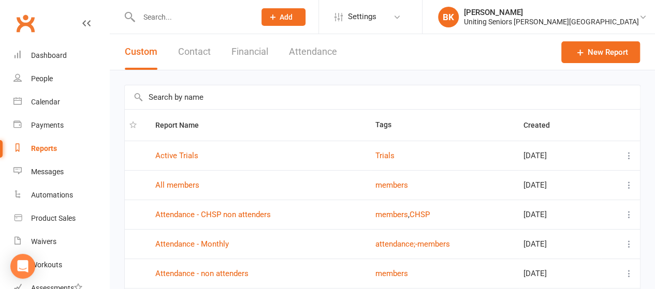
scroll to position [224, 0]
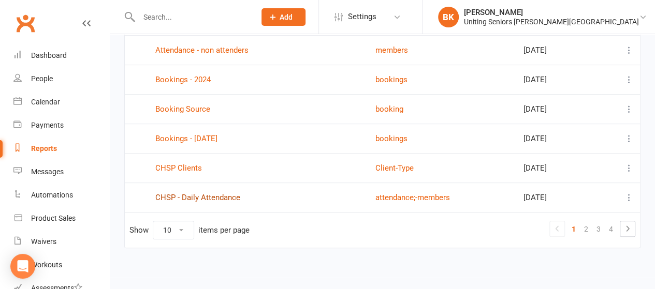
click at [226, 195] on link "CHSP - Daily Attendance" at bounding box center [197, 197] width 85 height 9
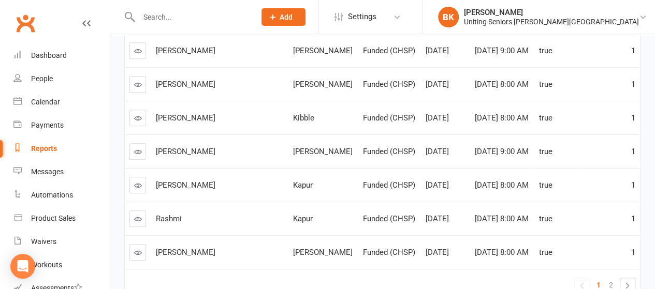
scroll to position [332, 0]
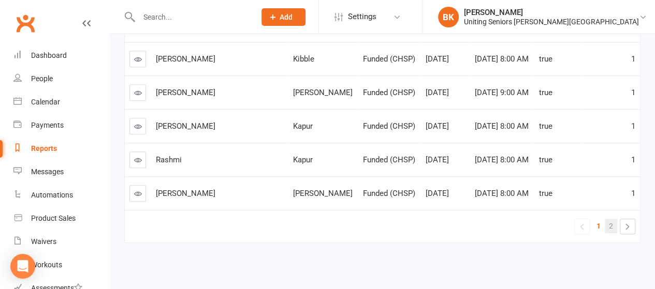
click at [613, 225] on span "2" at bounding box center [611, 226] width 4 height 14
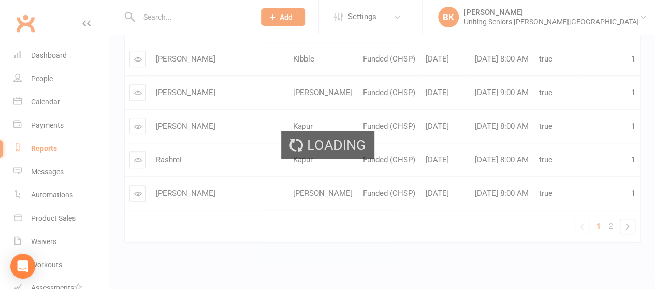
scroll to position [98, 0]
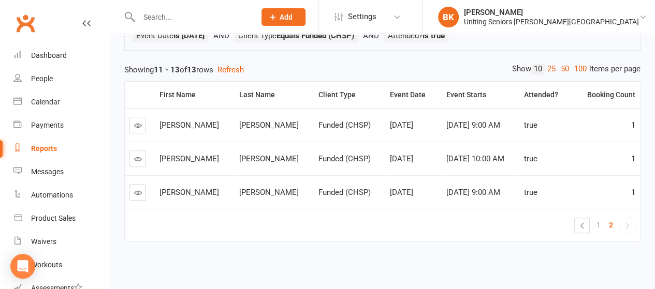
click at [231, 18] on input "text" at bounding box center [192, 17] width 112 height 14
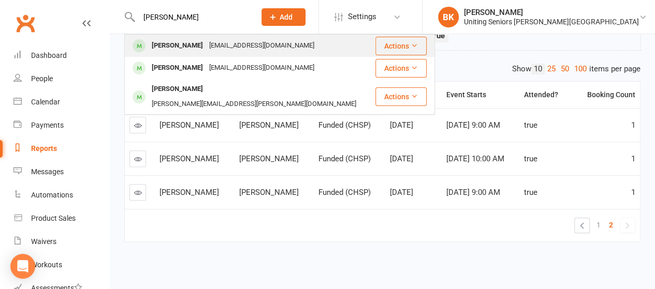
type input "larraine collins"
click at [231, 50] on div "[EMAIL_ADDRESS][DOMAIN_NAME]" at bounding box center [261, 45] width 111 height 15
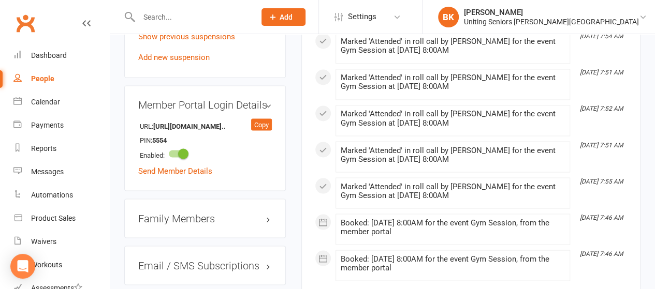
scroll to position [861, 0]
click at [42, 59] on div "Dashboard" at bounding box center [49, 55] width 36 height 8
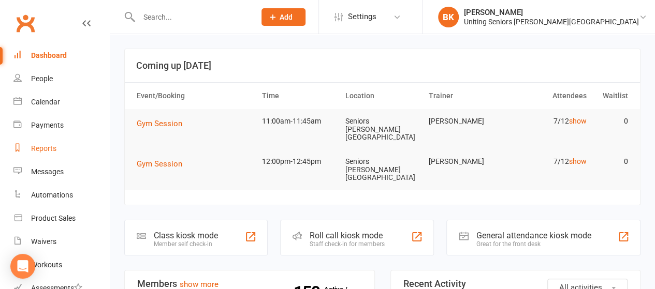
click at [41, 146] on div "Reports" at bounding box center [43, 148] width 25 height 8
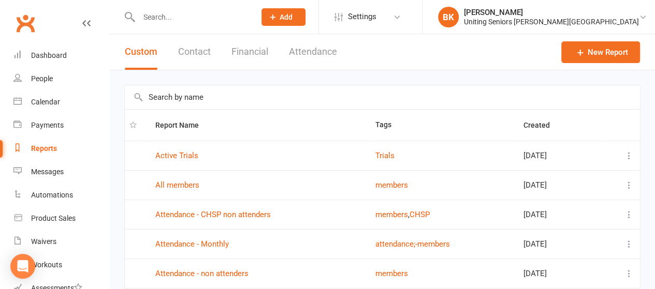
scroll to position [224, 0]
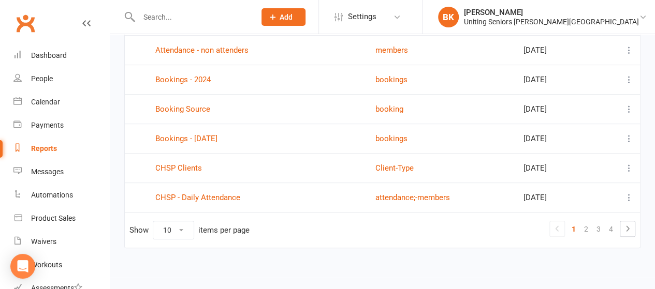
click at [207, 200] on td "CHSP - Daily Attendance" at bounding box center [261, 198] width 220 height 30
click at [201, 196] on link "CHSP - Daily Attendance" at bounding box center [197, 197] width 85 height 9
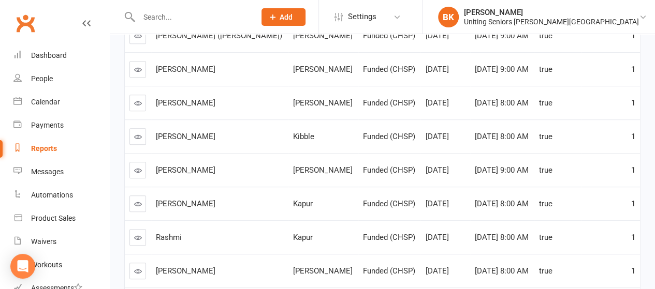
scroll to position [332, 0]
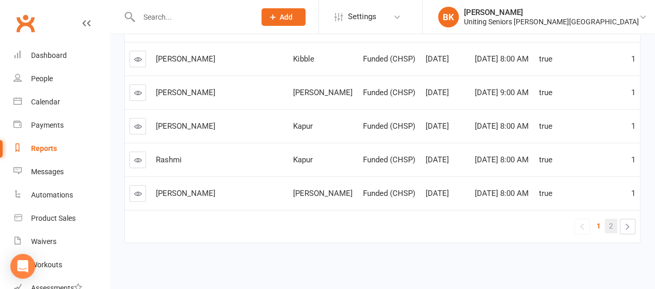
click at [608, 222] on link "2" at bounding box center [611, 226] width 12 height 14
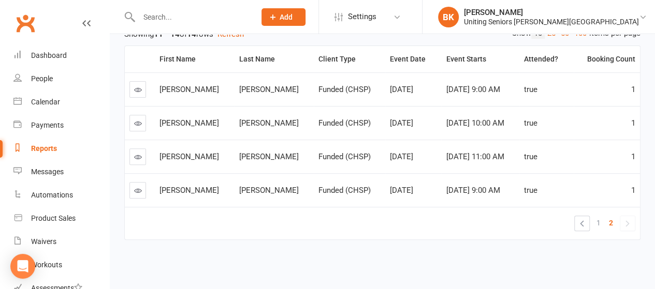
scroll to position [132, 0]
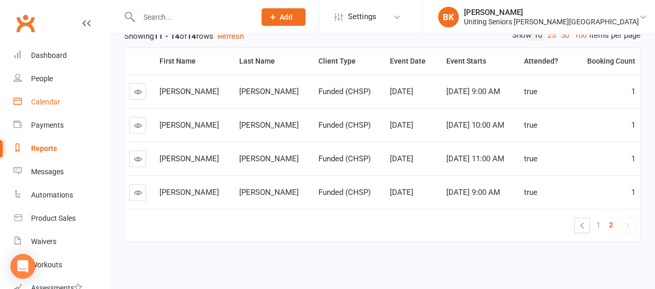
click at [57, 109] on link "Calendar" at bounding box center [61, 102] width 96 height 23
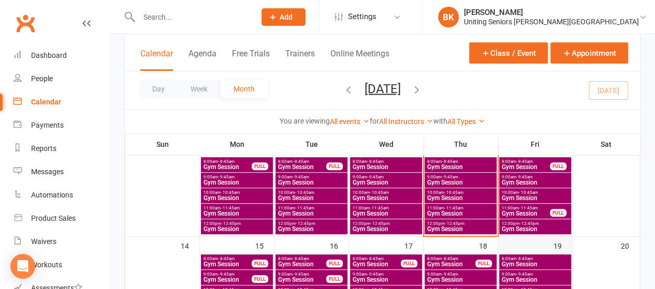
scroll to position [177, 0]
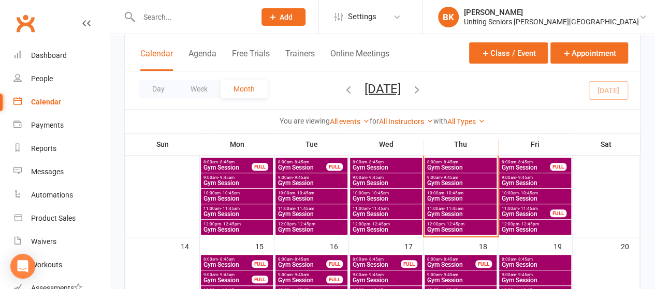
click at [475, 208] on span "11:00am - 11:45am" at bounding box center [461, 209] width 68 height 5
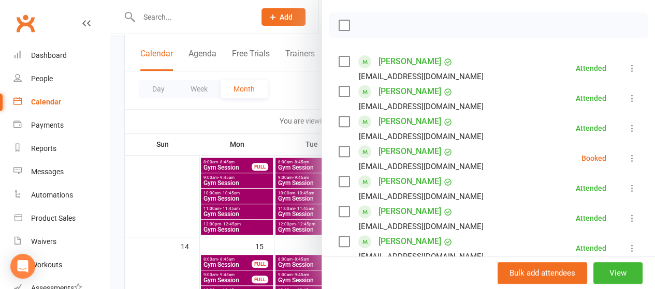
scroll to position [139, 0]
click at [627, 157] on icon at bounding box center [632, 159] width 10 height 10
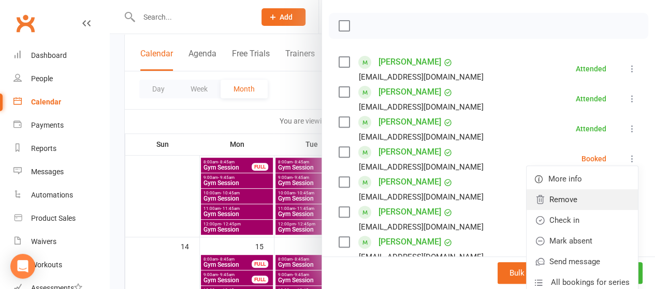
click at [564, 202] on link "Remove" at bounding box center [582, 200] width 111 height 21
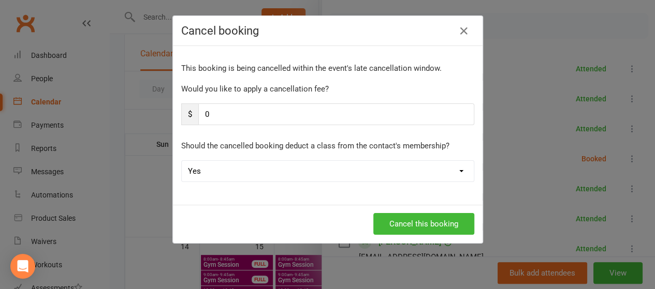
click at [356, 175] on select "Yes No" at bounding box center [328, 171] width 292 height 21
select select "1"
click at [182, 161] on select "Yes No" at bounding box center [328, 171] width 292 height 21
click at [403, 231] on button "Cancel this booking" at bounding box center [423, 224] width 101 height 22
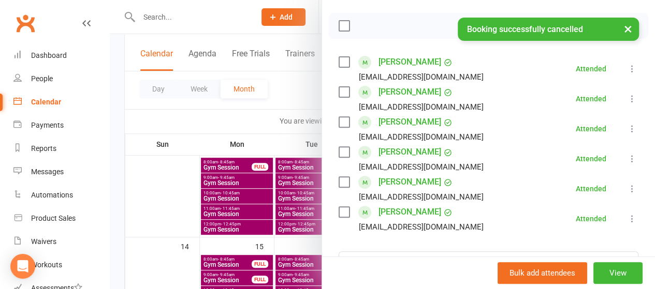
click at [175, 126] on div at bounding box center [382, 144] width 545 height 289
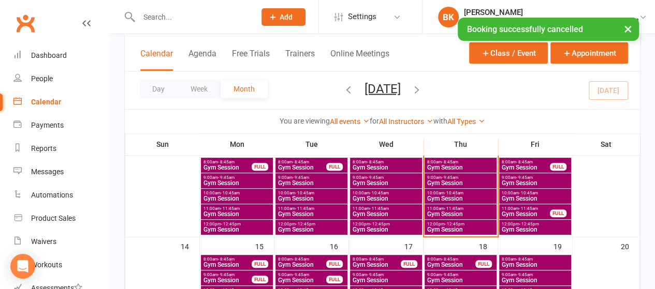
click at [542, 194] on span "10:00am - 10:45am" at bounding box center [535, 193] width 68 height 5
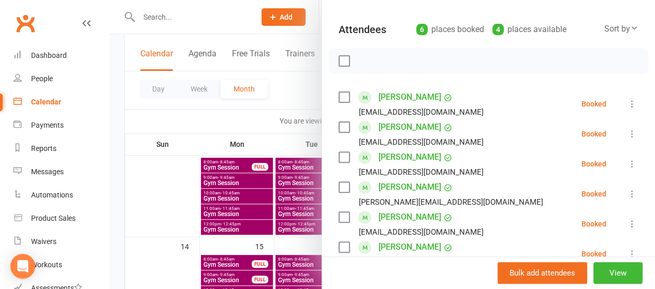
scroll to position [101, 0]
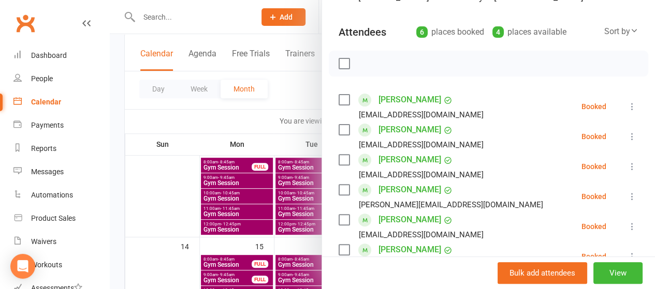
click at [285, 97] on div at bounding box center [382, 144] width 545 height 289
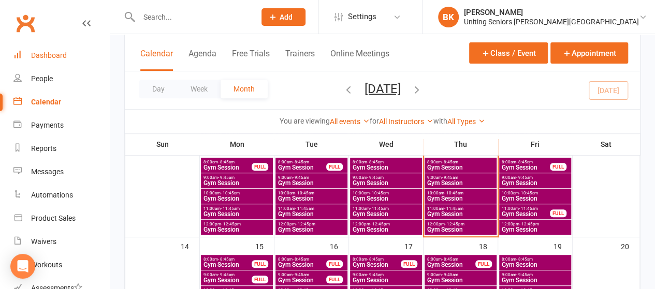
click at [61, 60] on div "Dashboard" at bounding box center [49, 55] width 36 height 8
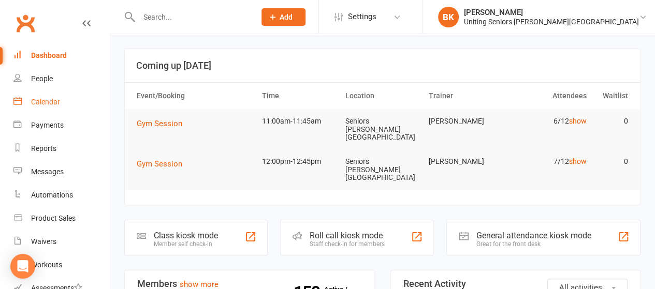
click at [62, 107] on link "Calendar" at bounding box center [61, 102] width 96 height 23
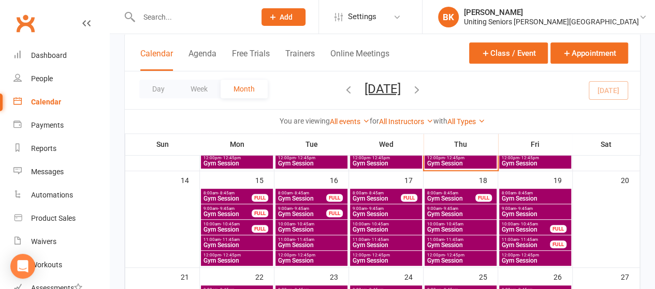
scroll to position [179, 0]
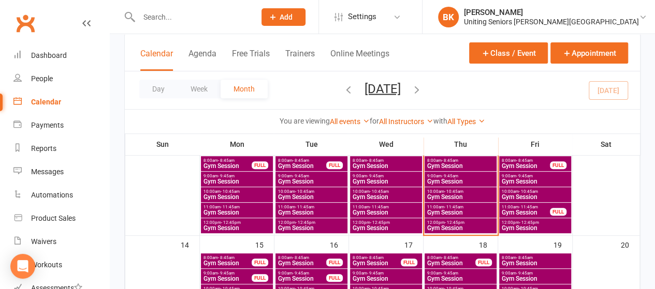
click at [512, 191] on span "10:00am - 10:45am" at bounding box center [535, 192] width 68 height 5
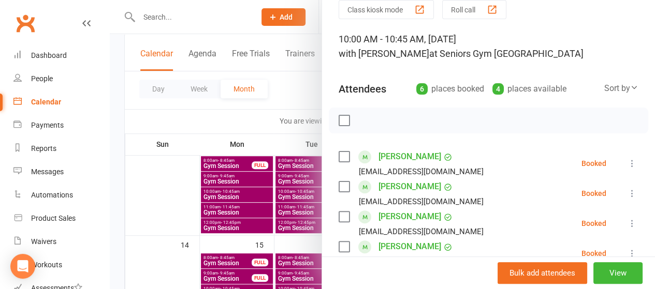
scroll to position [42, 0]
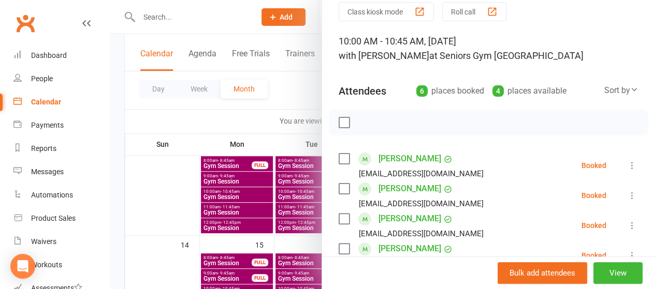
click at [282, 84] on div at bounding box center [382, 144] width 545 height 289
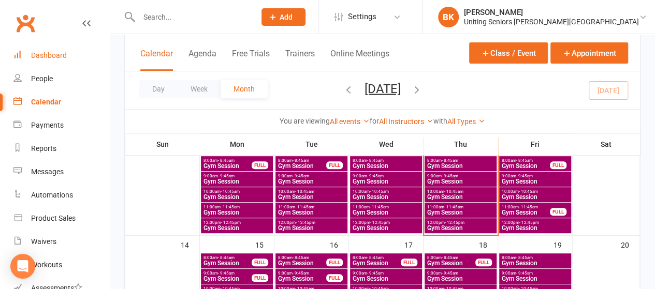
click at [60, 52] on div "Dashboard" at bounding box center [49, 55] width 36 height 8
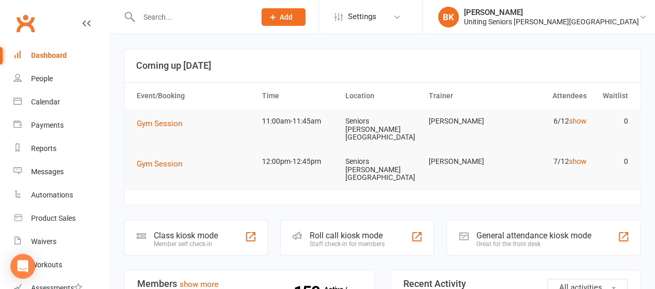
click at [201, 25] on div at bounding box center [186, 17] width 124 height 34
click at [194, 16] on input "text" at bounding box center [192, 17] width 112 height 14
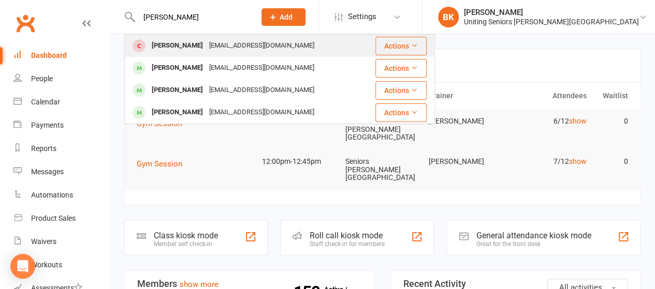
type input "mallia"
click at [206, 43] on div "mallihasinniah1@gmail.com" at bounding box center [261, 45] width 111 height 15
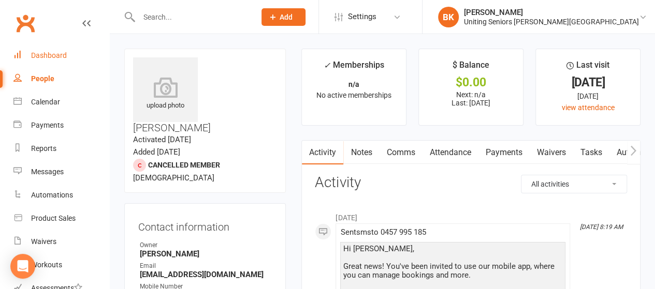
click at [87, 62] on link "Dashboard" at bounding box center [61, 55] width 96 height 23
